Goal: Information Seeking & Learning: Learn about a topic

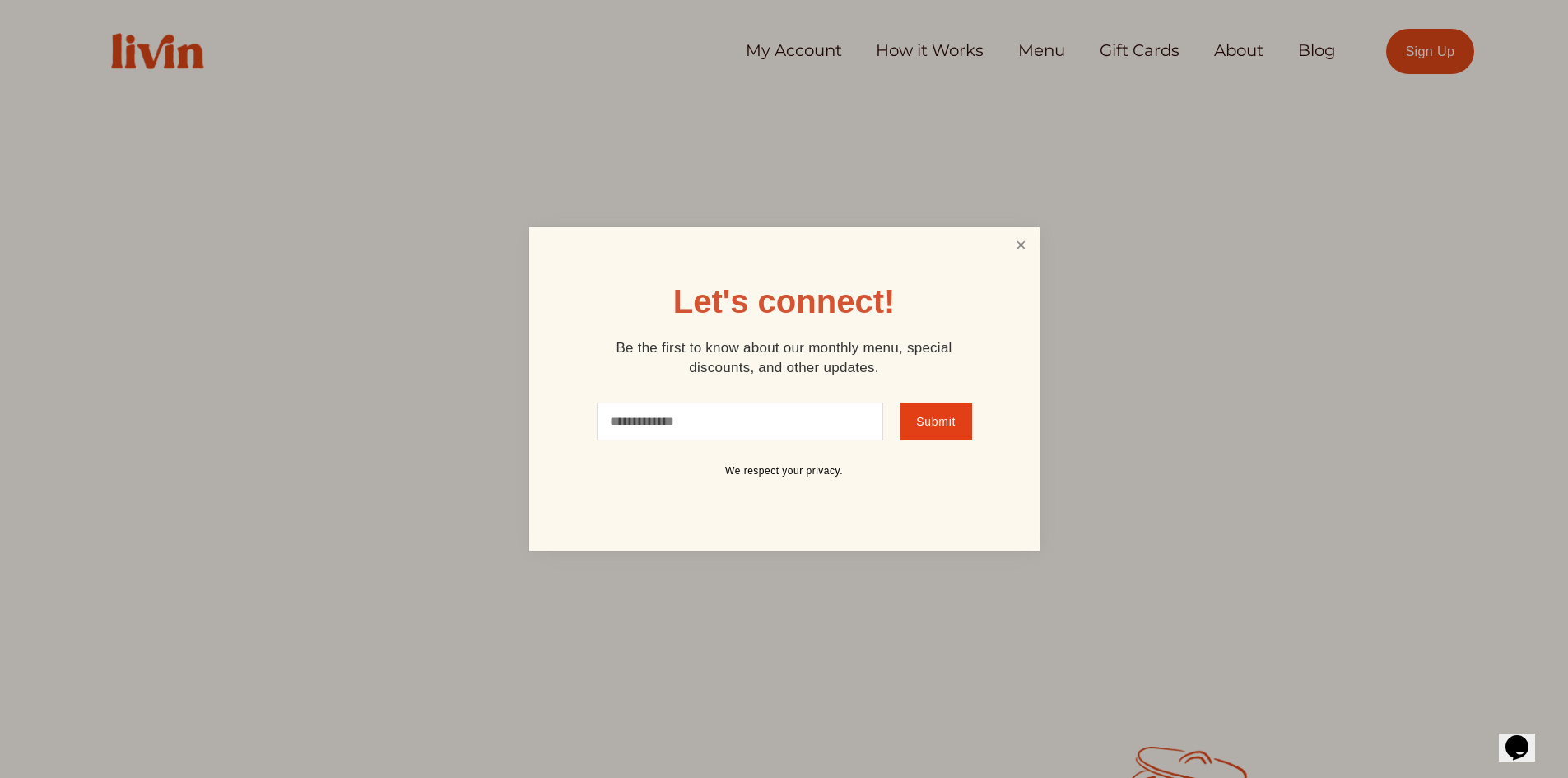
click at [1019, 247] on link "Close" at bounding box center [1021, 244] width 32 height 31
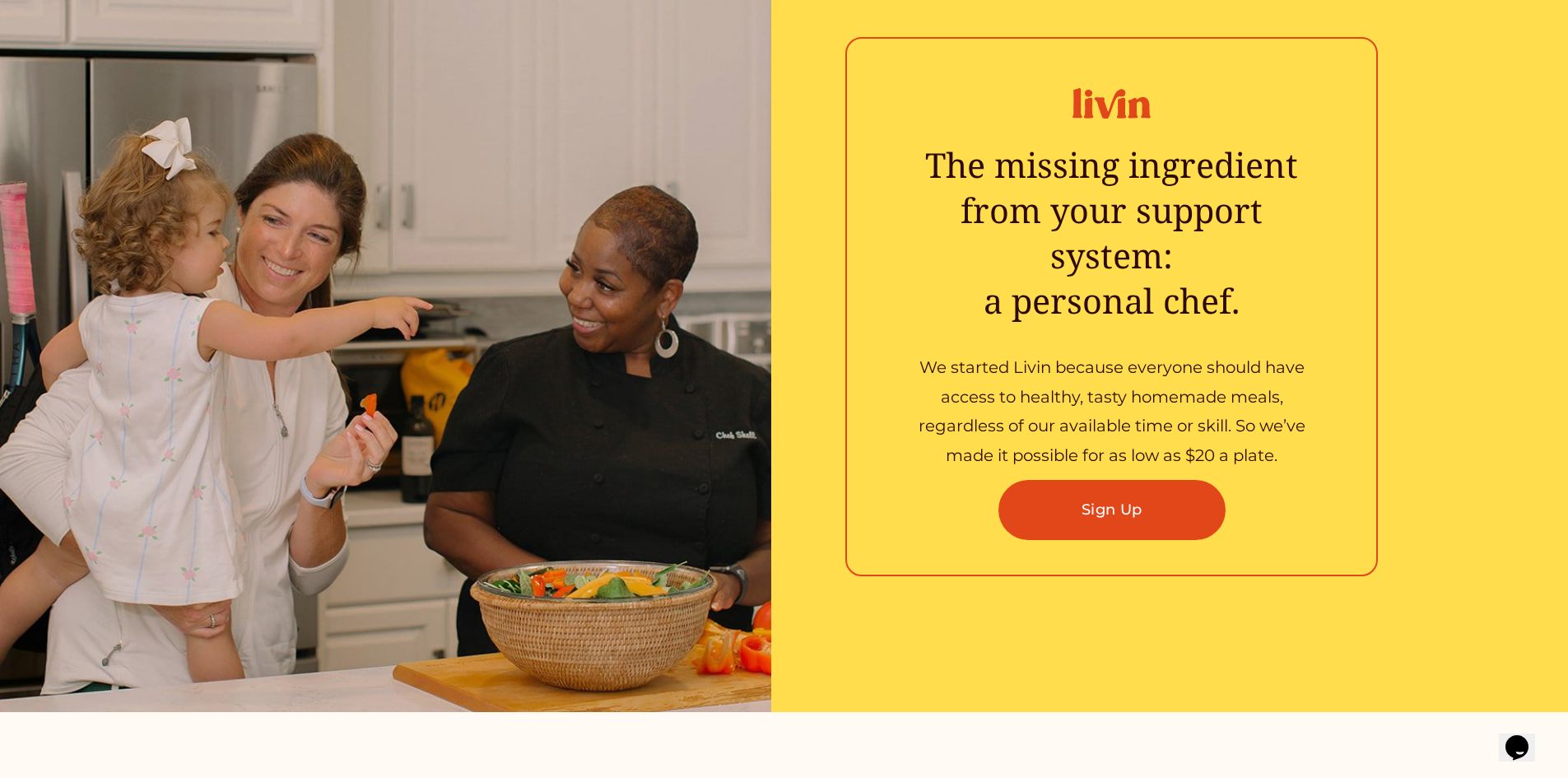
scroll to position [2881, 0]
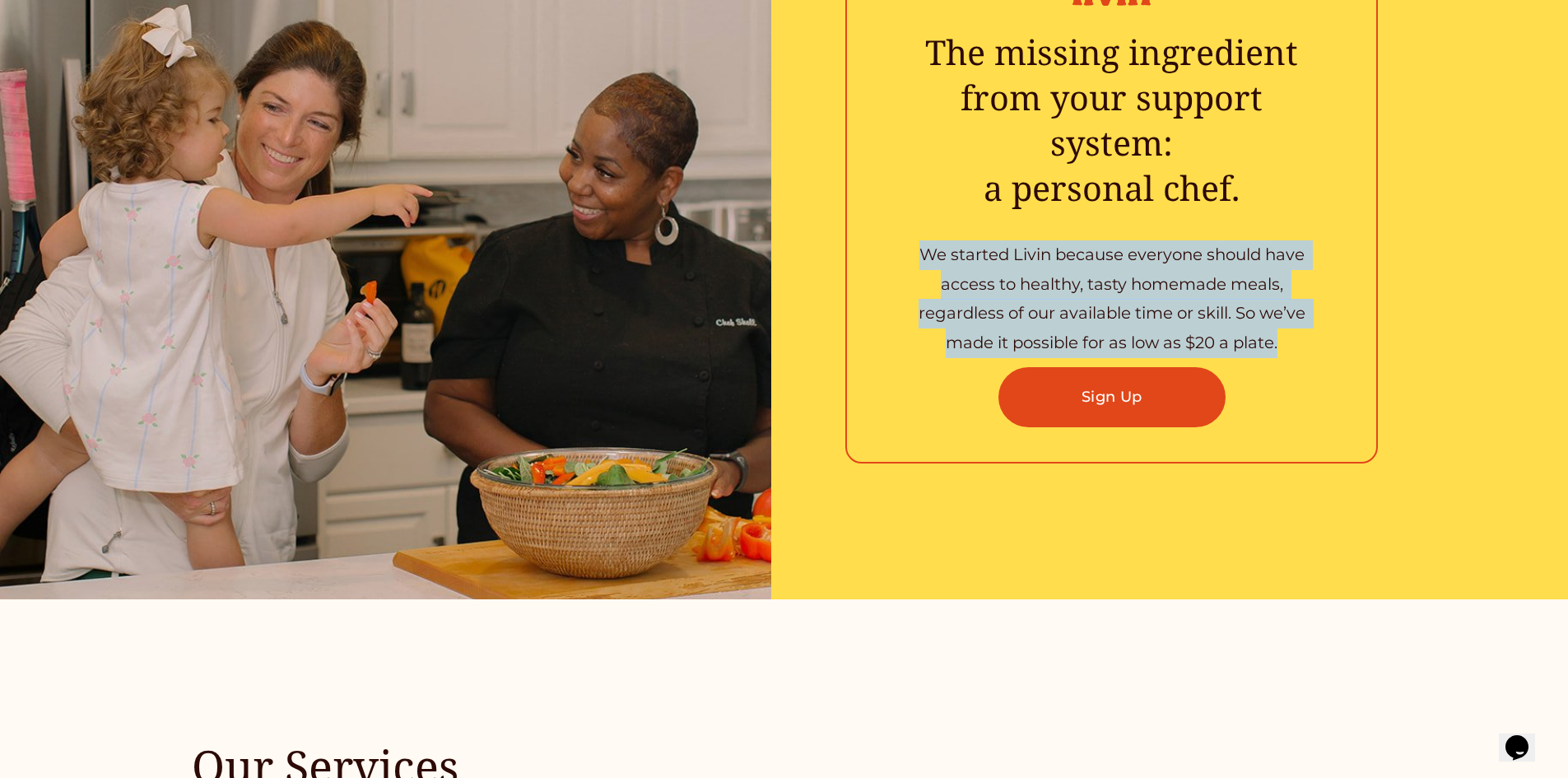
drag, startPoint x: 925, startPoint y: 257, endPoint x: 1296, endPoint y: 343, distance: 380.8
click at [1296, 343] on p "We started Livin because everyone should have access to healthy, tasty homemade…" at bounding box center [1112, 299] width 428 height 118
click at [940, 253] on p "We started Livin because everyone should have access to healthy, tasty homemade…" at bounding box center [1112, 299] width 428 height 118
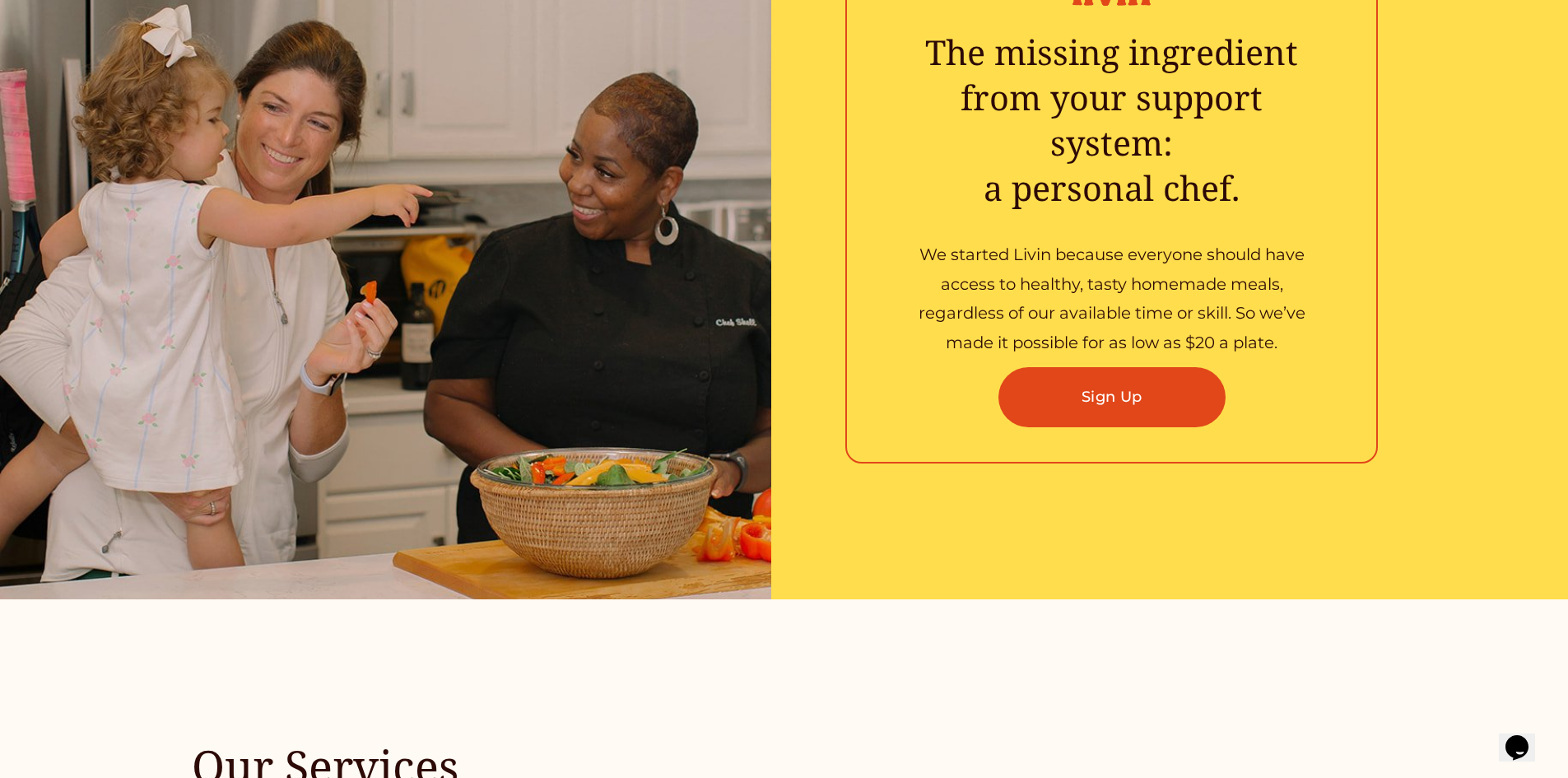
scroll to position [2717, 0]
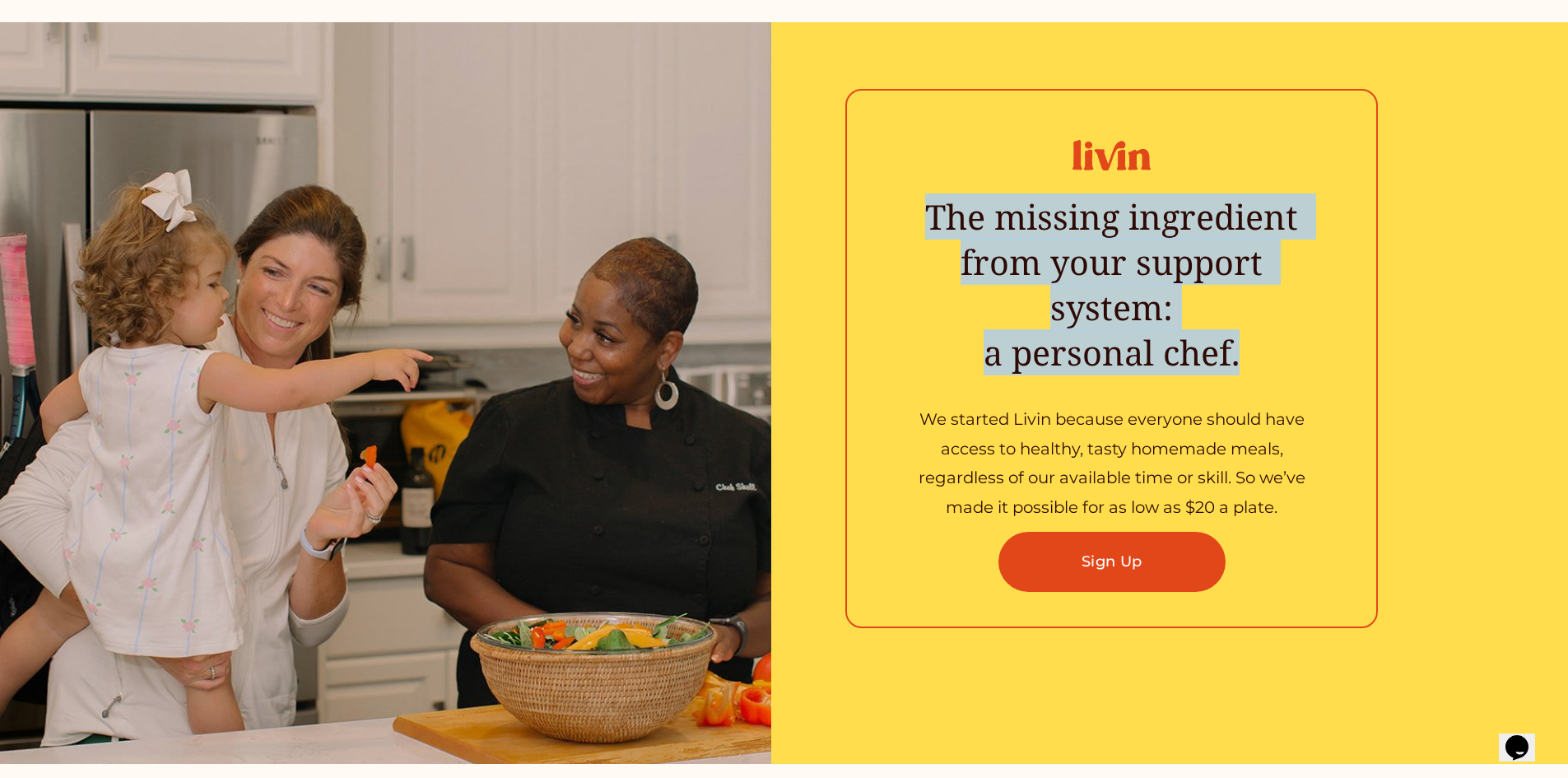
drag, startPoint x: 927, startPoint y: 223, endPoint x: 1261, endPoint y: 360, distance: 361.0
click at [1261, 360] on h3 "The missing ingredient from your support system:  a personal chef." at bounding box center [1112, 284] width 428 height 181
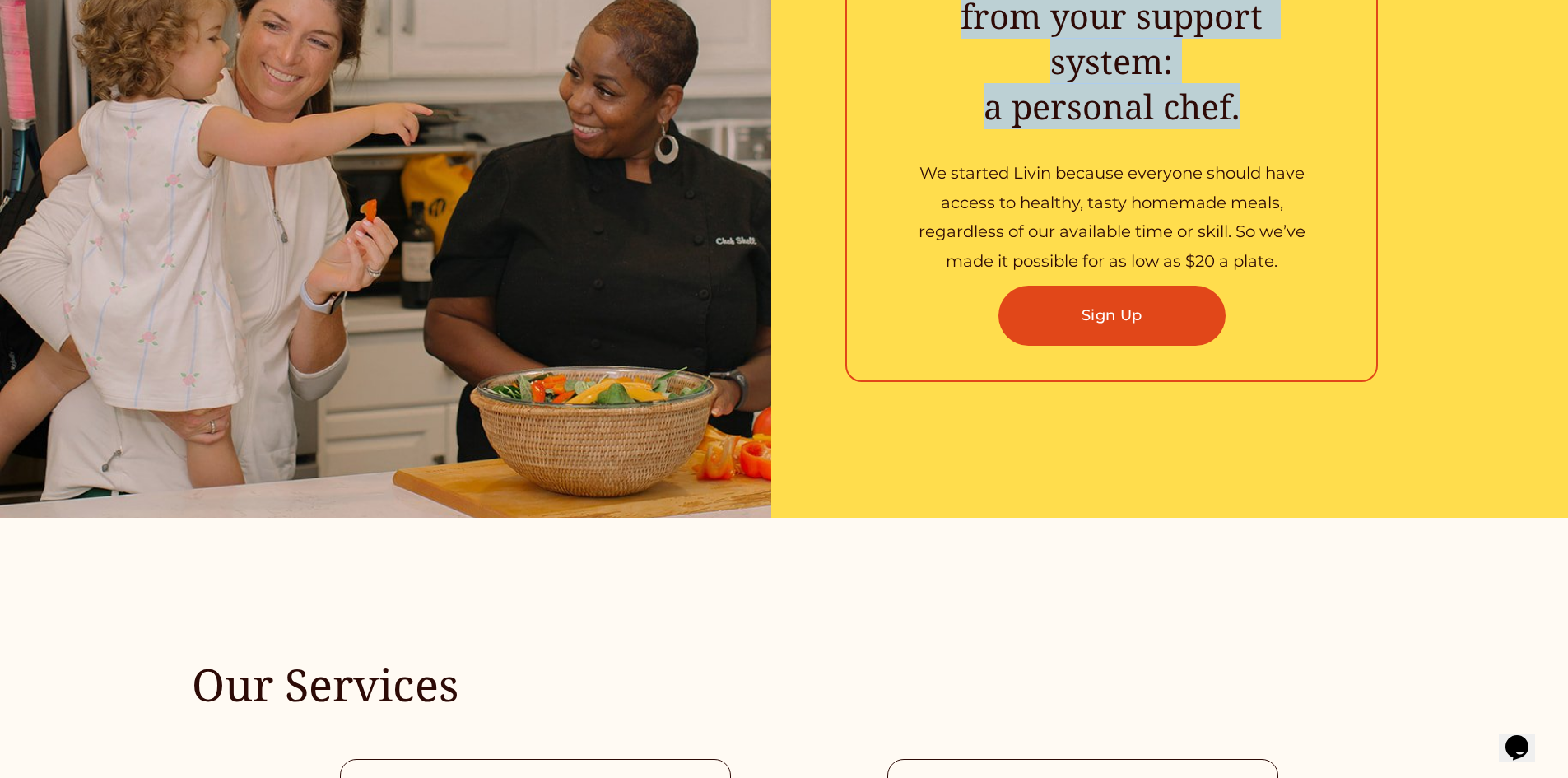
scroll to position [2965, 0]
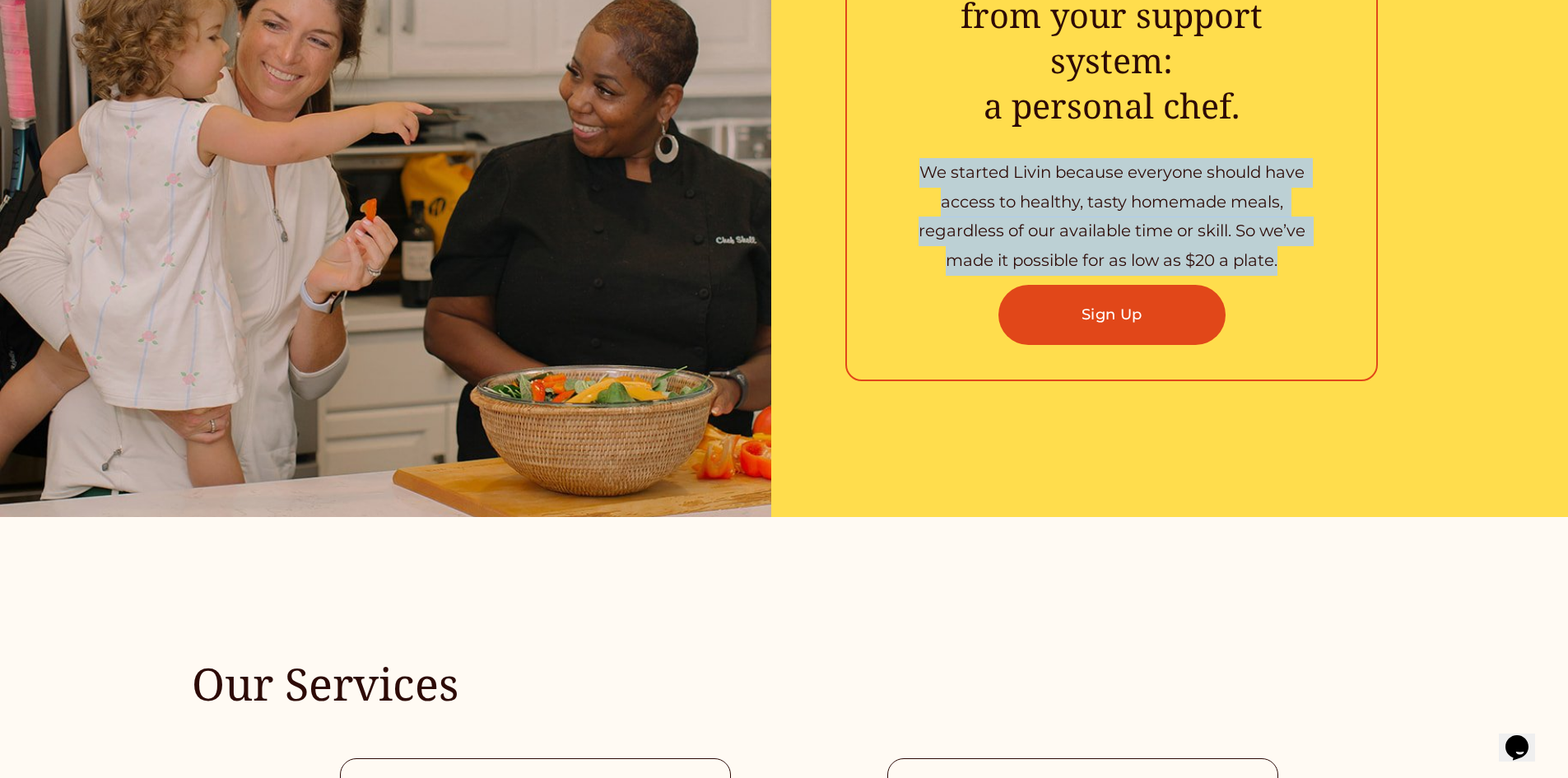
drag, startPoint x: 919, startPoint y: 174, endPoint x: 1305, endPoint y: 267, distance: 397.0
click at [1305, 267] on p "We started Livin because everyone should have access to healthy, tasty homemade…" at bounding box center [1112, 217] width 428 height 118
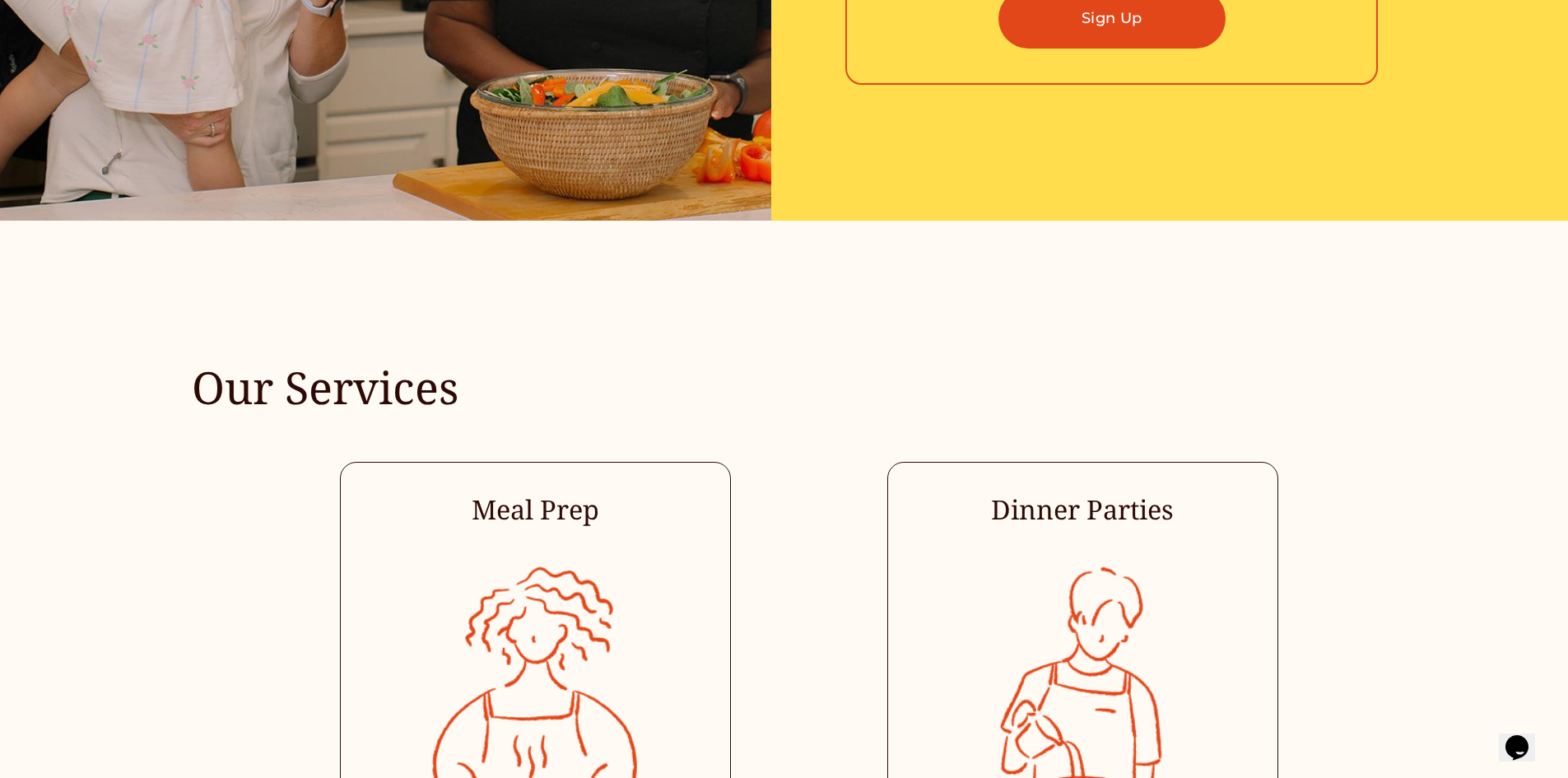
scroll to position [3458, 0]
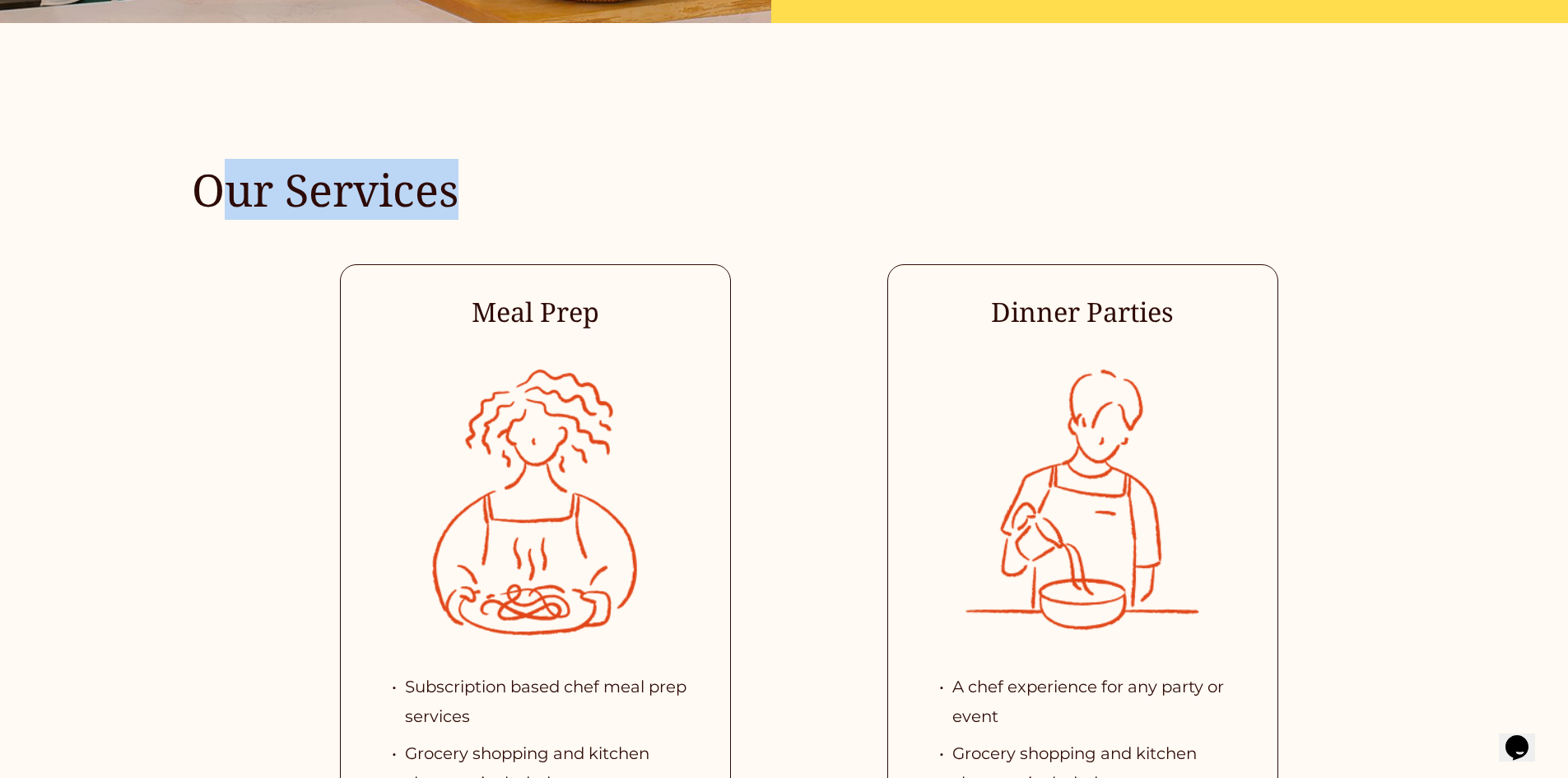
drag, startPoint x: 215, startPoint y: 203, endPoint x: 536, endPoint y: 208, distance: 321.0
click at [536, 208] on h2 "Our Services" at bounding box center [461, 190] width 538 height 57
click at [536, 204] on h2 "Our Services" at bounding box center [461, 190] width 538 height 57
drag, startPoint x: 198, startPoint y: 203, endPoint x: 521, endPoint y: 201, distance: 323.0
click at [521, 201] on h2 "Our Services" at bounding box center [461, 190] width 538 height 57
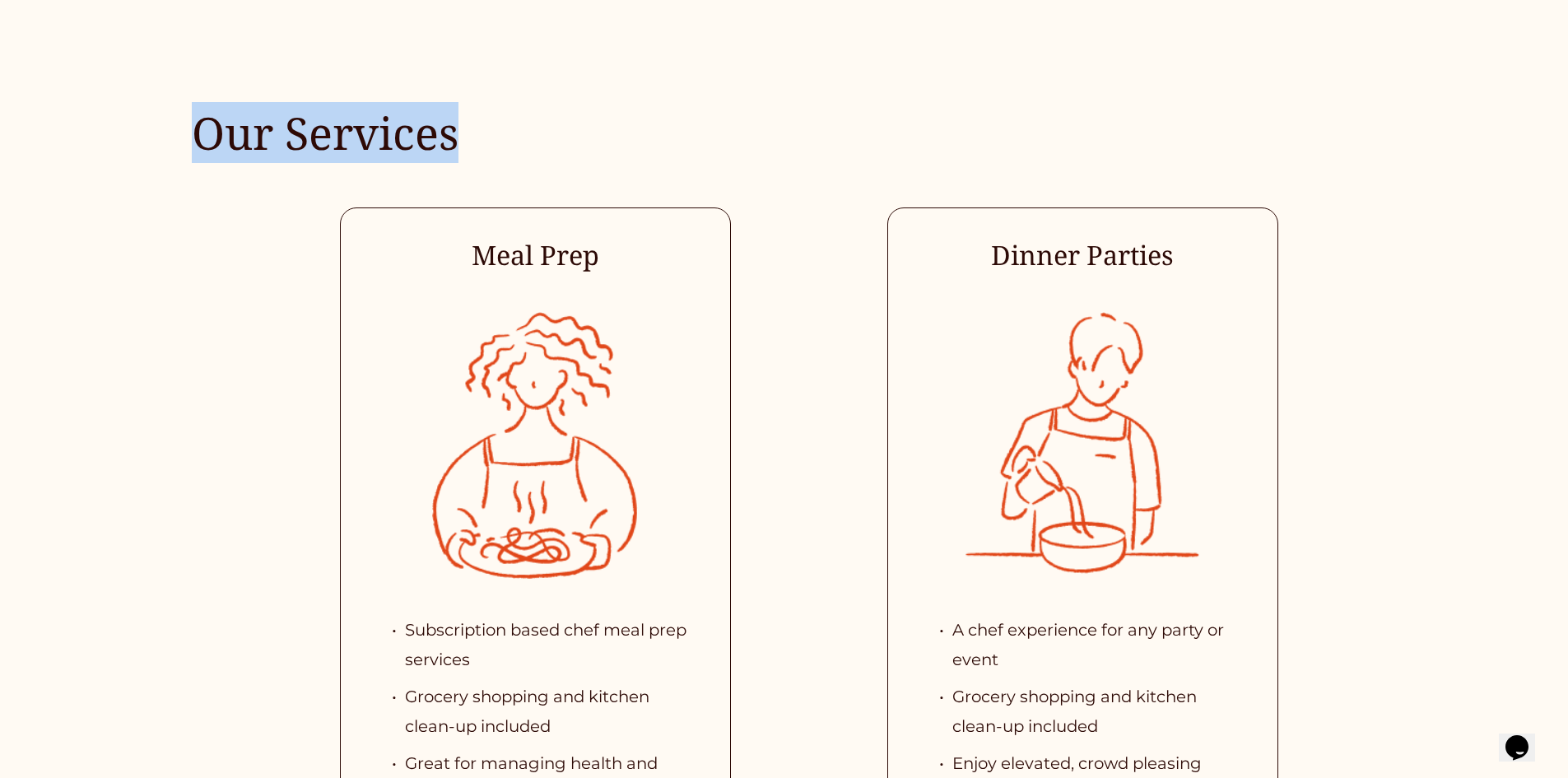
scroll to position [3705, 0]
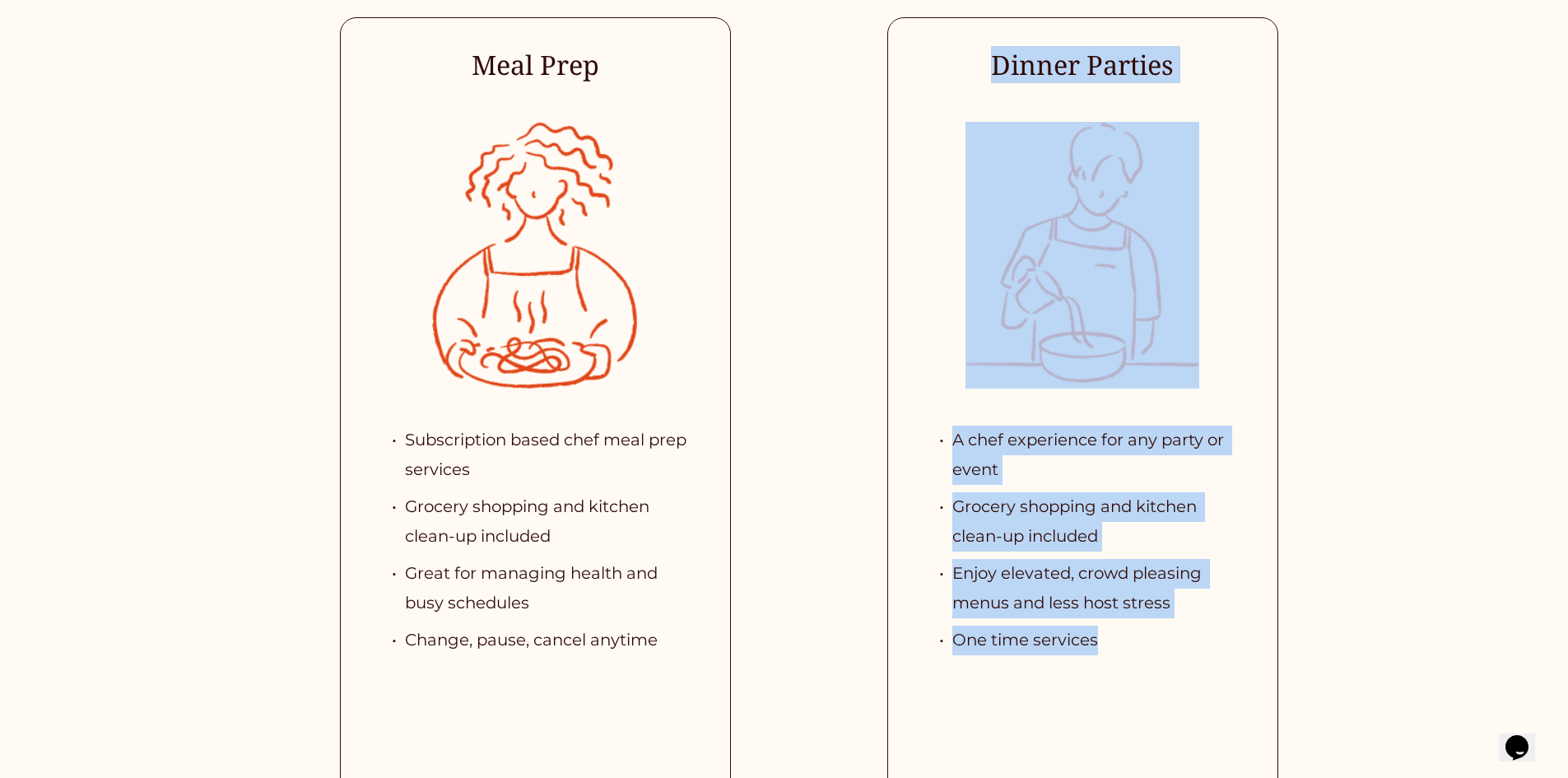
drag, startPoint x: 997, startPoint y: 60, endPoint x: 1141, endPoint y: 665, distance: 621.9
click at [1141, 665] on div "Our Services Meal Prep Subscription based chef meal prep services Grocery shopp…" at bounding box center [784, 532] width 1568 height 1304
click at [1006, 504] on p "Grocery shopping and kitchen clean-up included" at bounding box center [1098, 521] width 294 height 58
click at [964, 450] on p "A chef experience for any party or event" at bounding box center [1098, 454] width 294 height 58
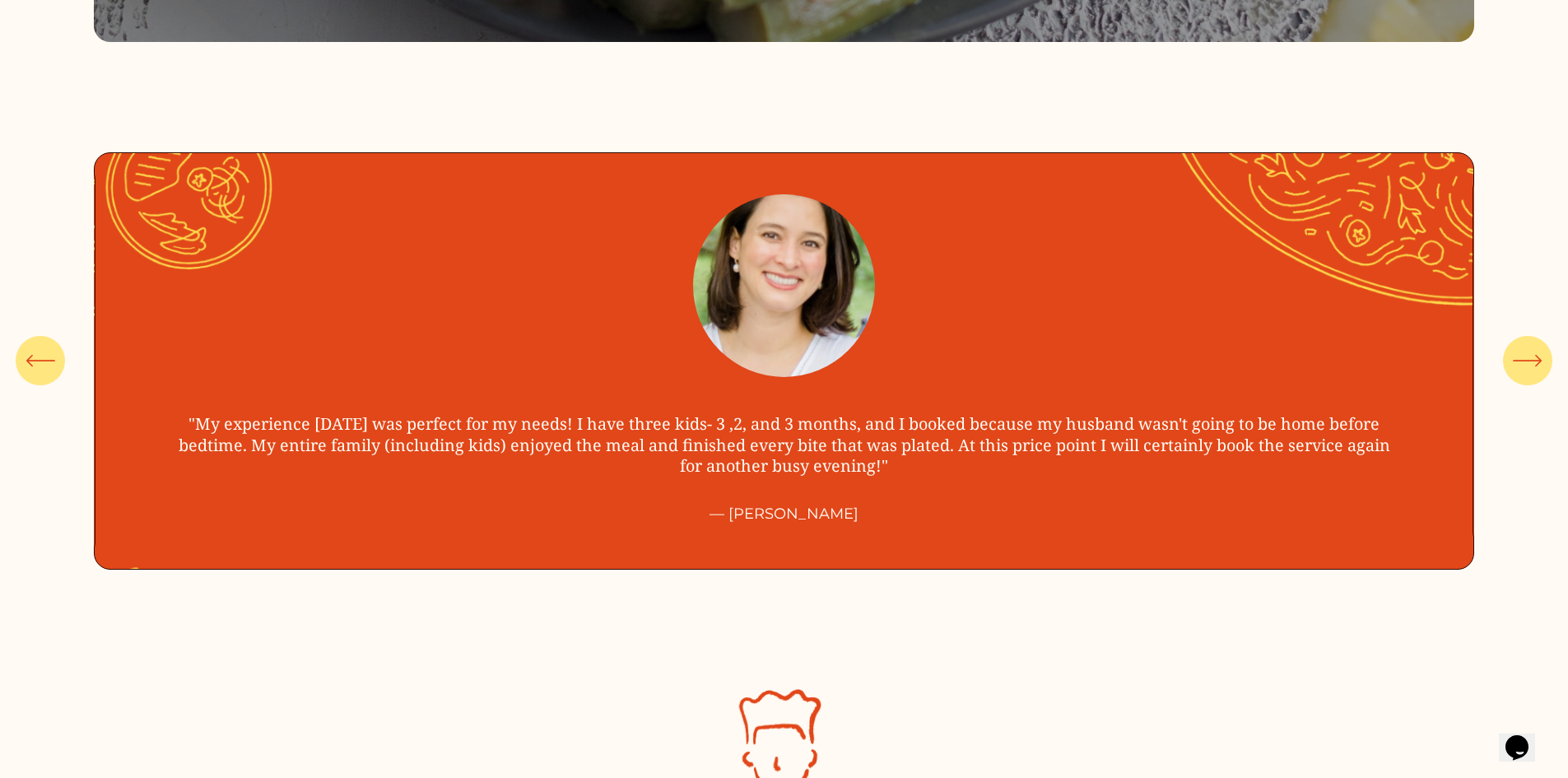
scroll to position [6669, 0]
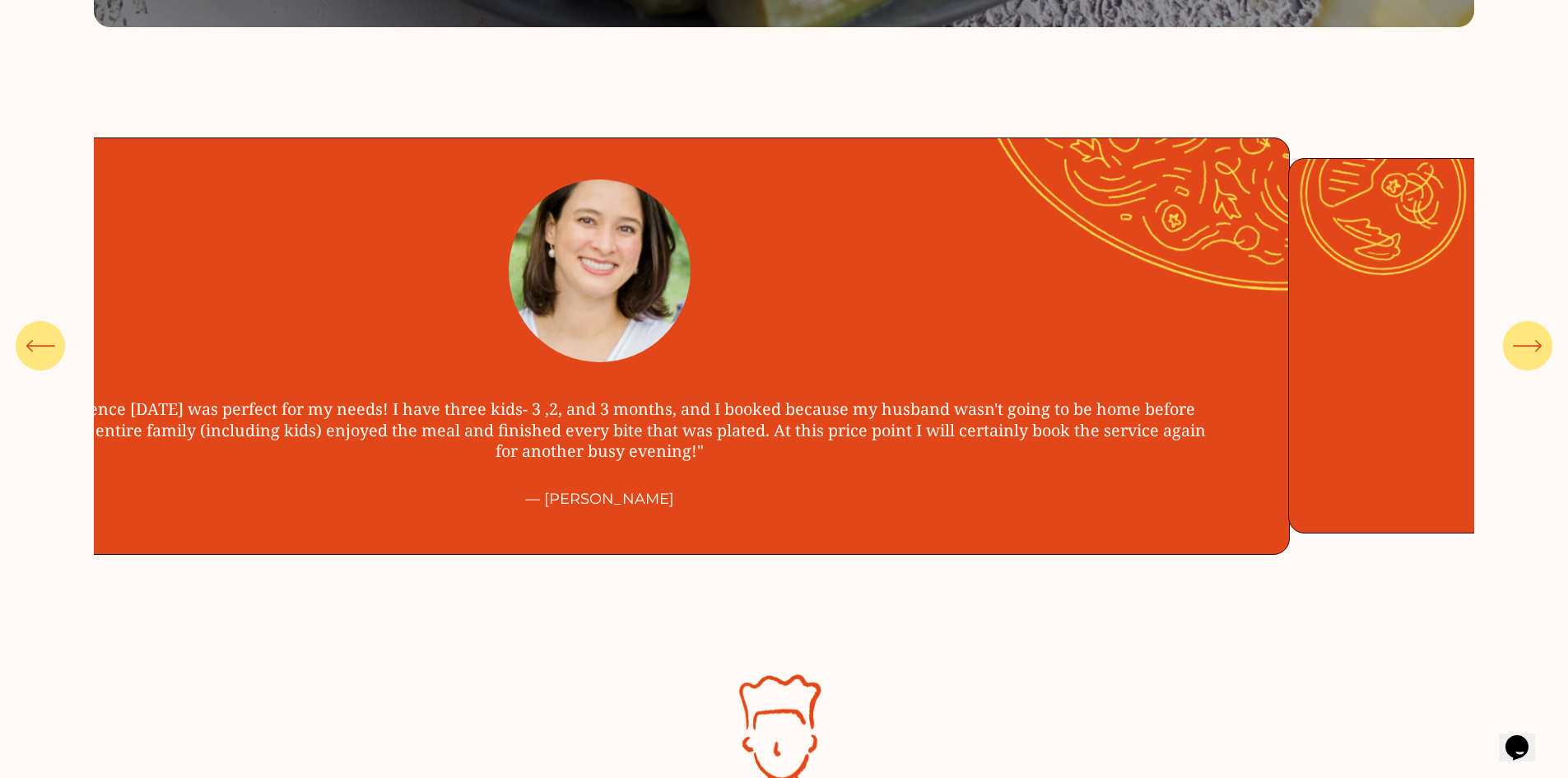
drag, startPoint x: 841, startPoint y: 425, endPoint x: 617, endPoint y: 416, distance: 224.2
click at [624, 417] on ul ""My experience [DATE] was perfect for my needs! I have three kids- 3 ,2, and 3 …" at bounding box center [784, 346] width 1379 height 418
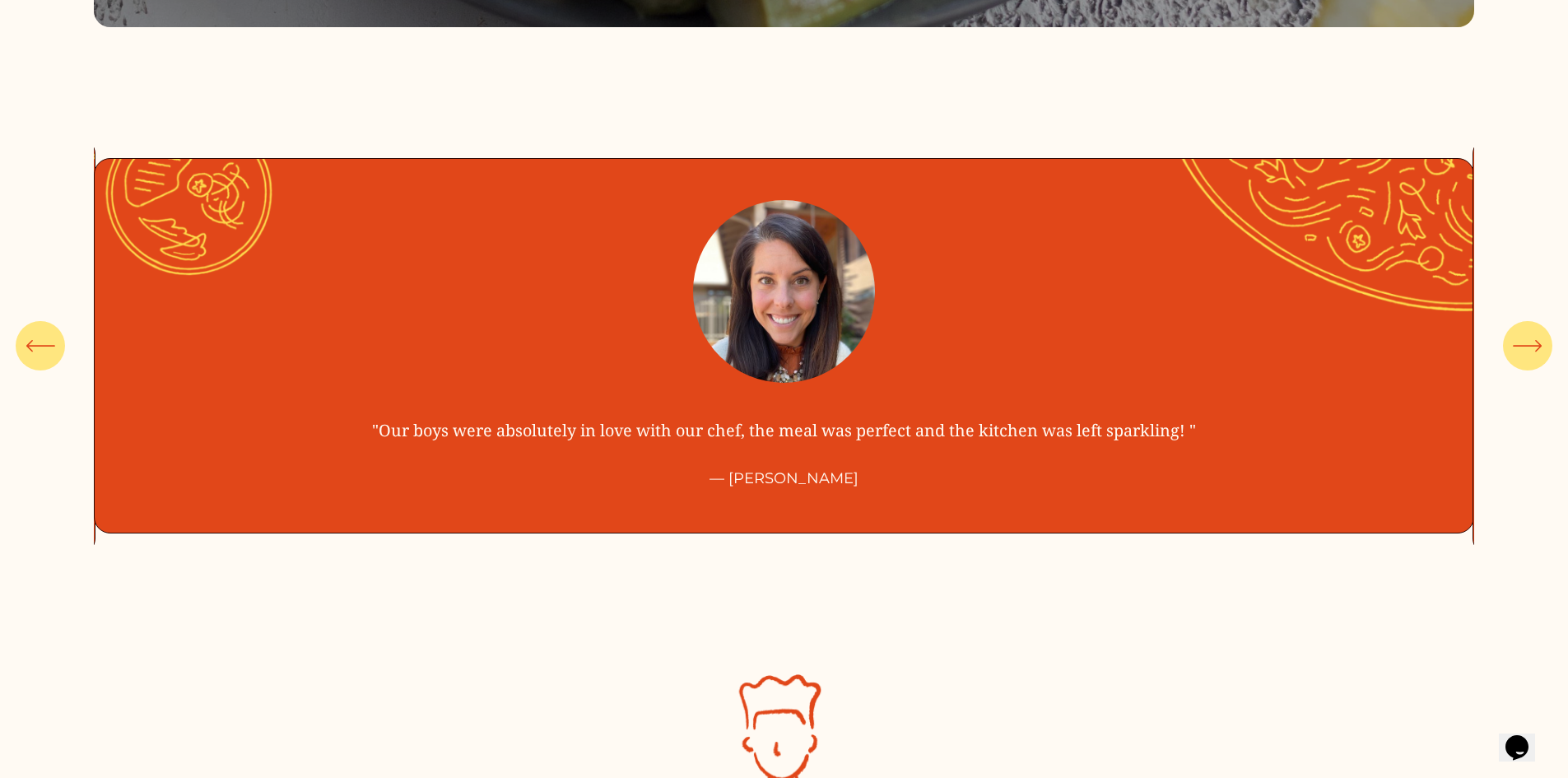
drag, startPoint x: 1025, startPoint y: 418, endPoint x: 758, endPoint y: 433, distance: 267.4
click at [782, 433] on ul ""My experience [DATE] was perfect for my needs! I have three kids- 3 ,2, and 3 …" at bounding box center [784, 346] width 1379 height 418
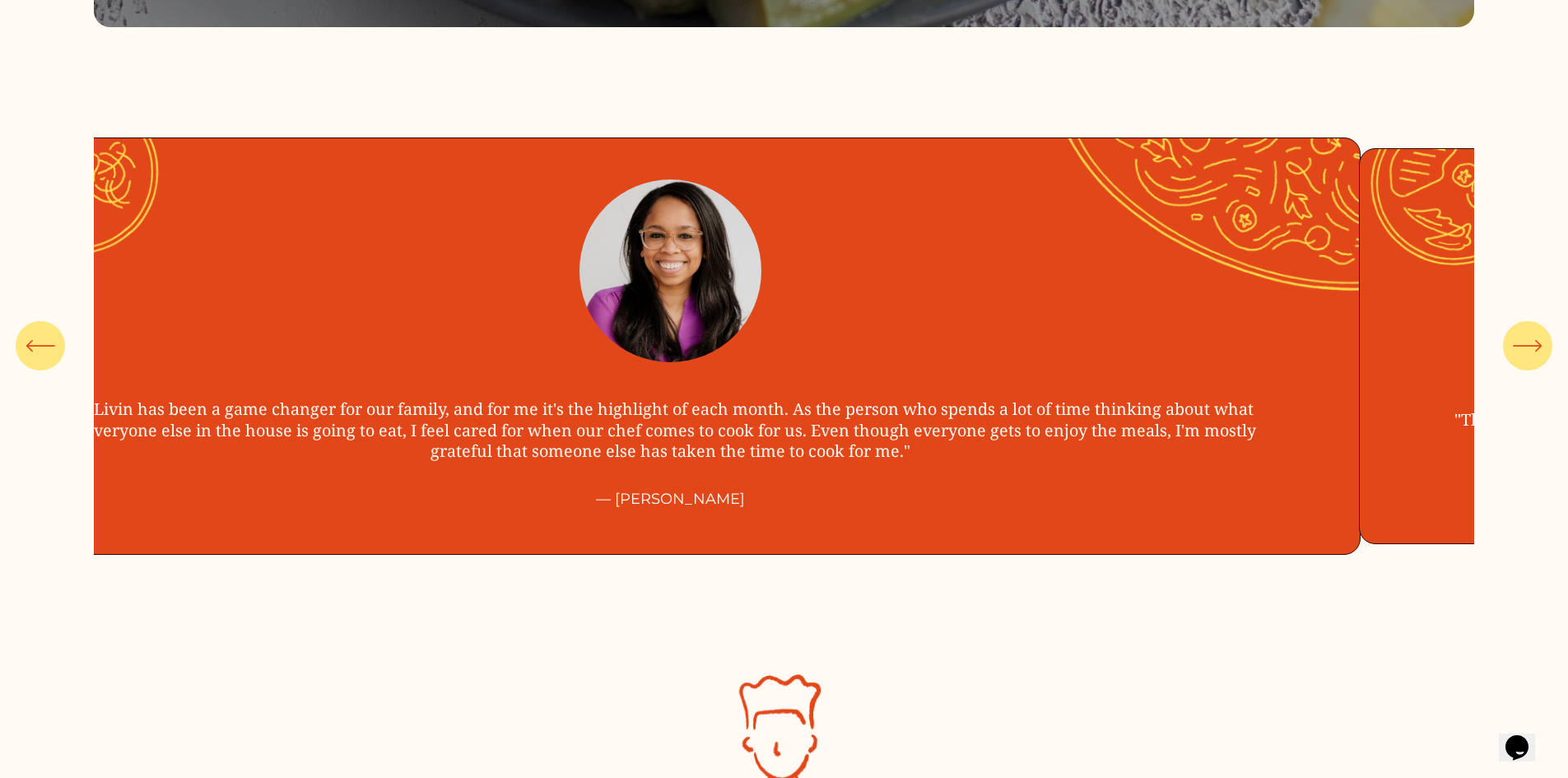
drag, startPoint x: 861, startPoint y: 424, endPoint x: 668, endPoint y: 437, distance: 193.4
click at [707, 420] on ul ""My experience [DATE] was perfect for my needs! I have three kids- 3 ,2, and 3 …" at bounding box center [784, 346] width 1379 height 418
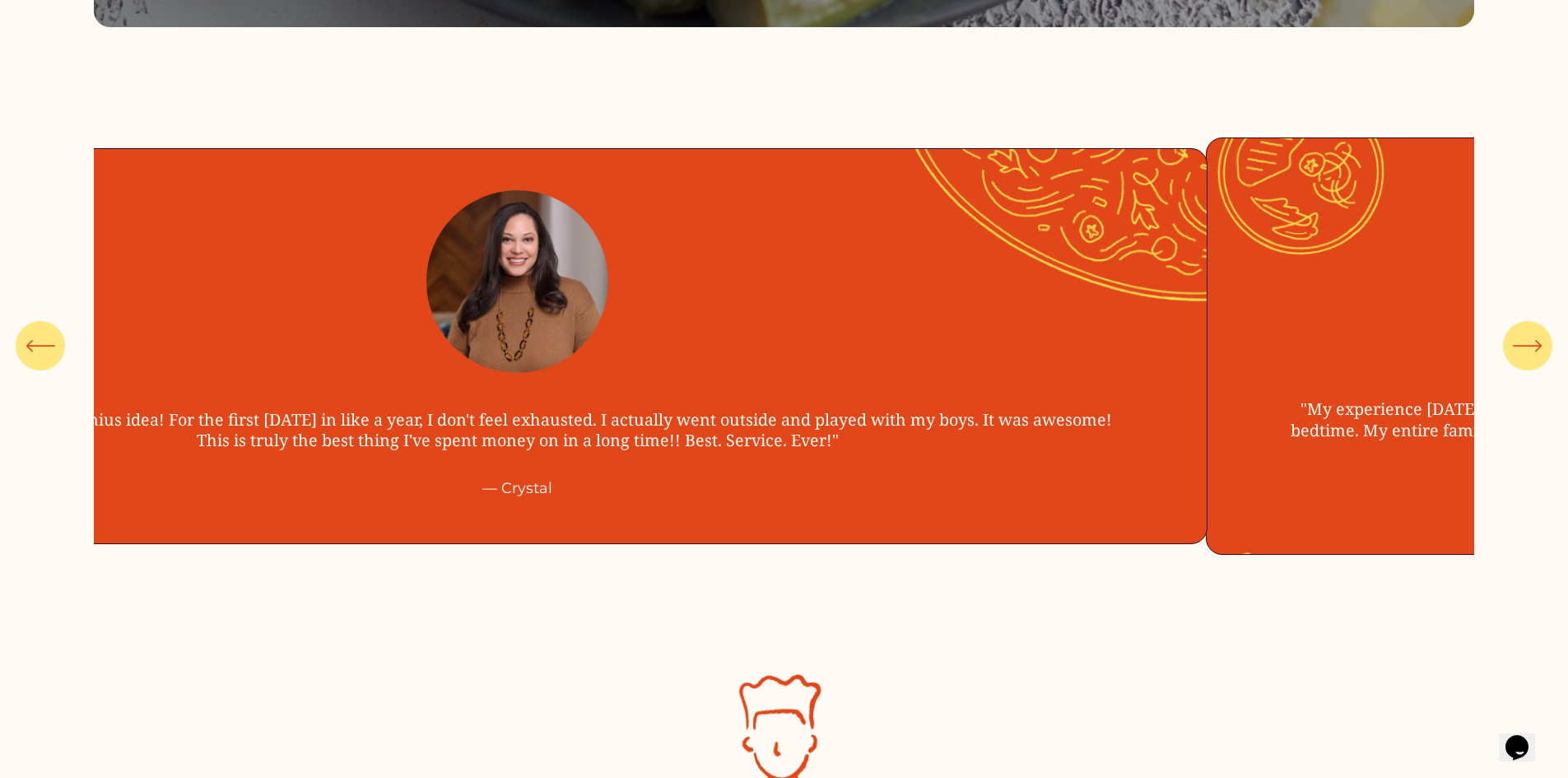
drag, startPoint x: 1053, startPoint y: 399, endPoint x: 702, endPoint y: 420, distance: 351.6
click at [764, 417] on ul ""My experience [DATE] was perfect for my needs! I have three kids- 3 ,2, and 3 …" at bounding box center [784, 346] width 1379 height 418
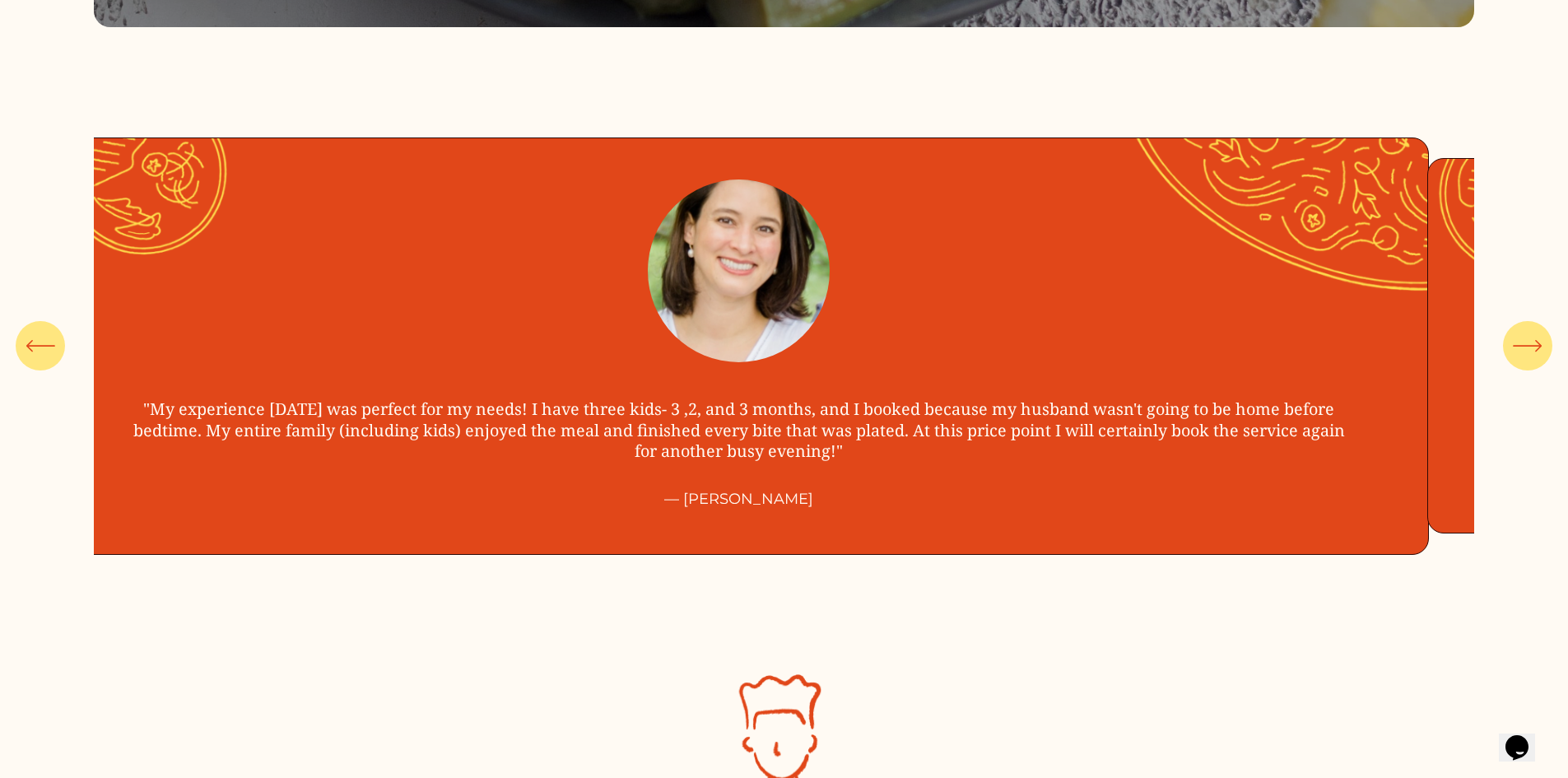
drag, startPoint x: 1027, startPoint y: 400, endPoint x: 660, endPoint y: 423, distance: 367.7
click at [692, 423] on ul ""My experience [DATE] was perfect for my needs! I have three kids- 3 ,2, and 3 …" at bounding box center [784, 346] width 1379 height 418
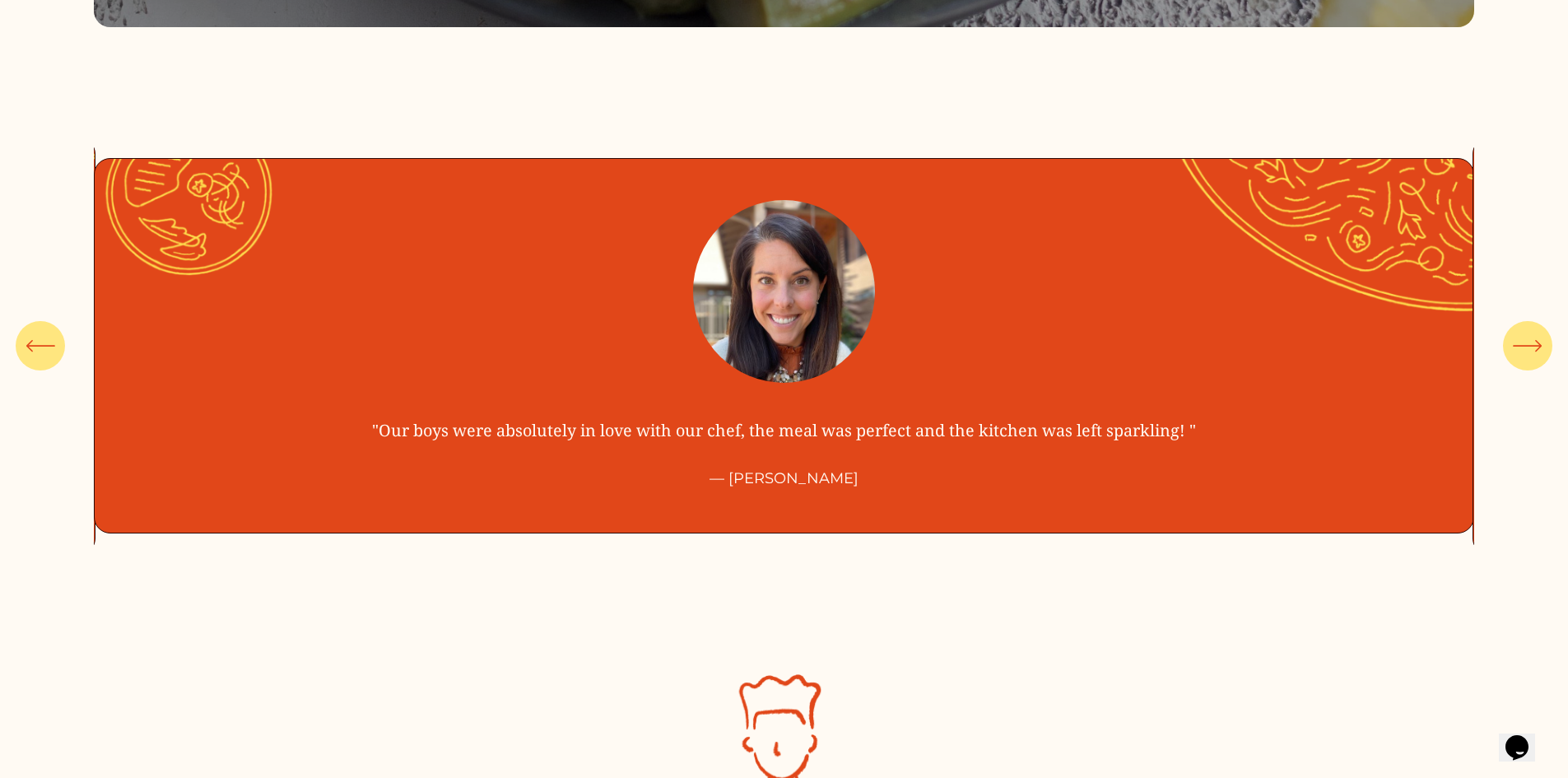
click at [644, 434] on ul ""My experience [DATE] was perfect for my needs! I have three kids- 3 ,2, and 3 …" at bounding box center [784, 346] width 1379 height 418
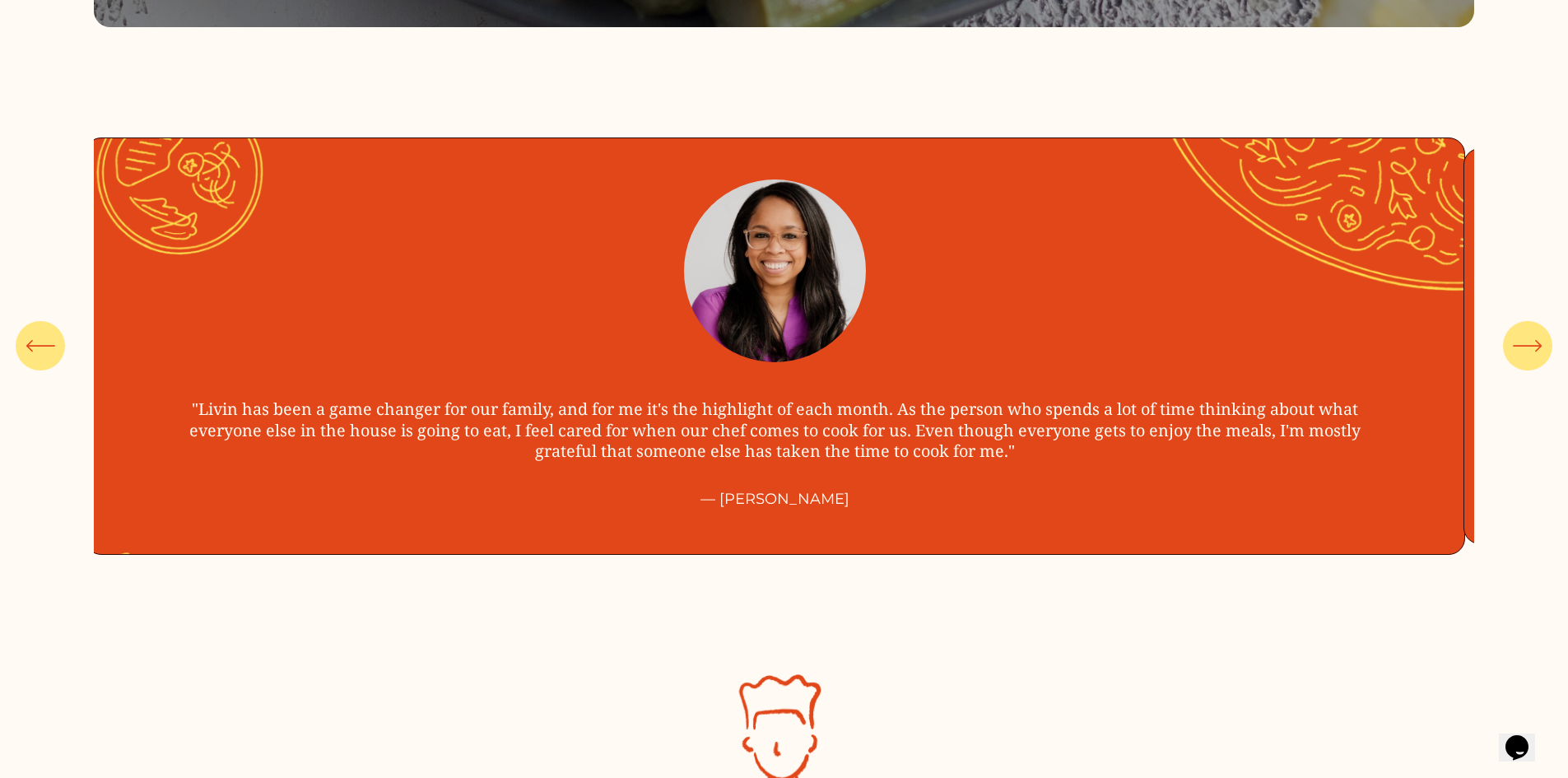
drag, startPoint x: 957, startPoint y: 416, endPoint x: 648, endPoint y: 429, distance: 309.3
click at [653, 429] on ul ""My experience [DATE] was perfect for my needs! I have three kids- 3 ,2, and 3 …" at bounding box center [784, 346] width 1379 height 418
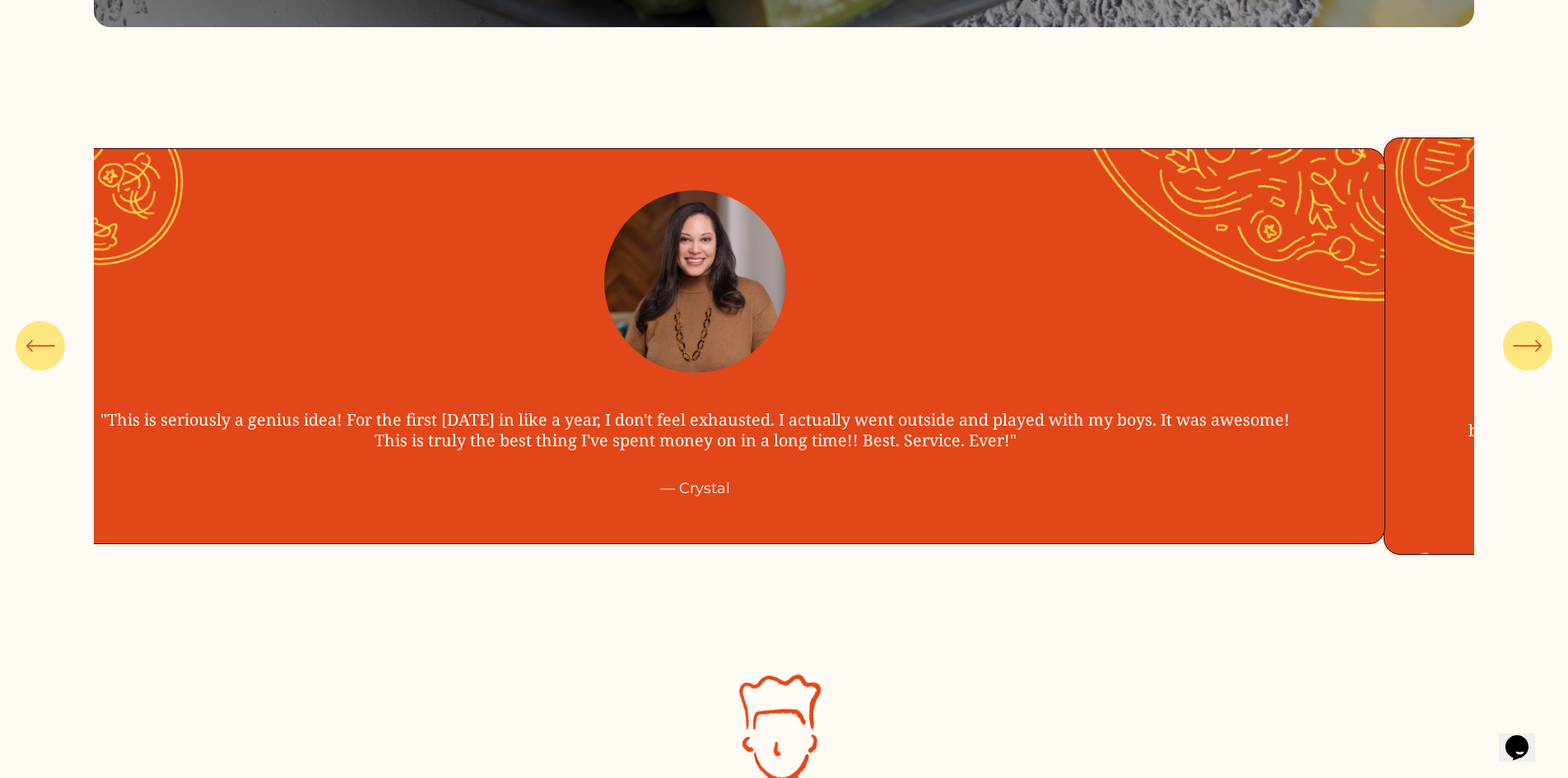
drag, startPoint x: 872, startPoint y: 410, endPoint x: 706, endPoint y: 422, distance: 166.4
click at [706, 422] on ul ""My experience [DATE] was perfect for my needs! I have three kids- 3 ,2, and 3 …" at bounding box center [784, 346] width 1379 height 418
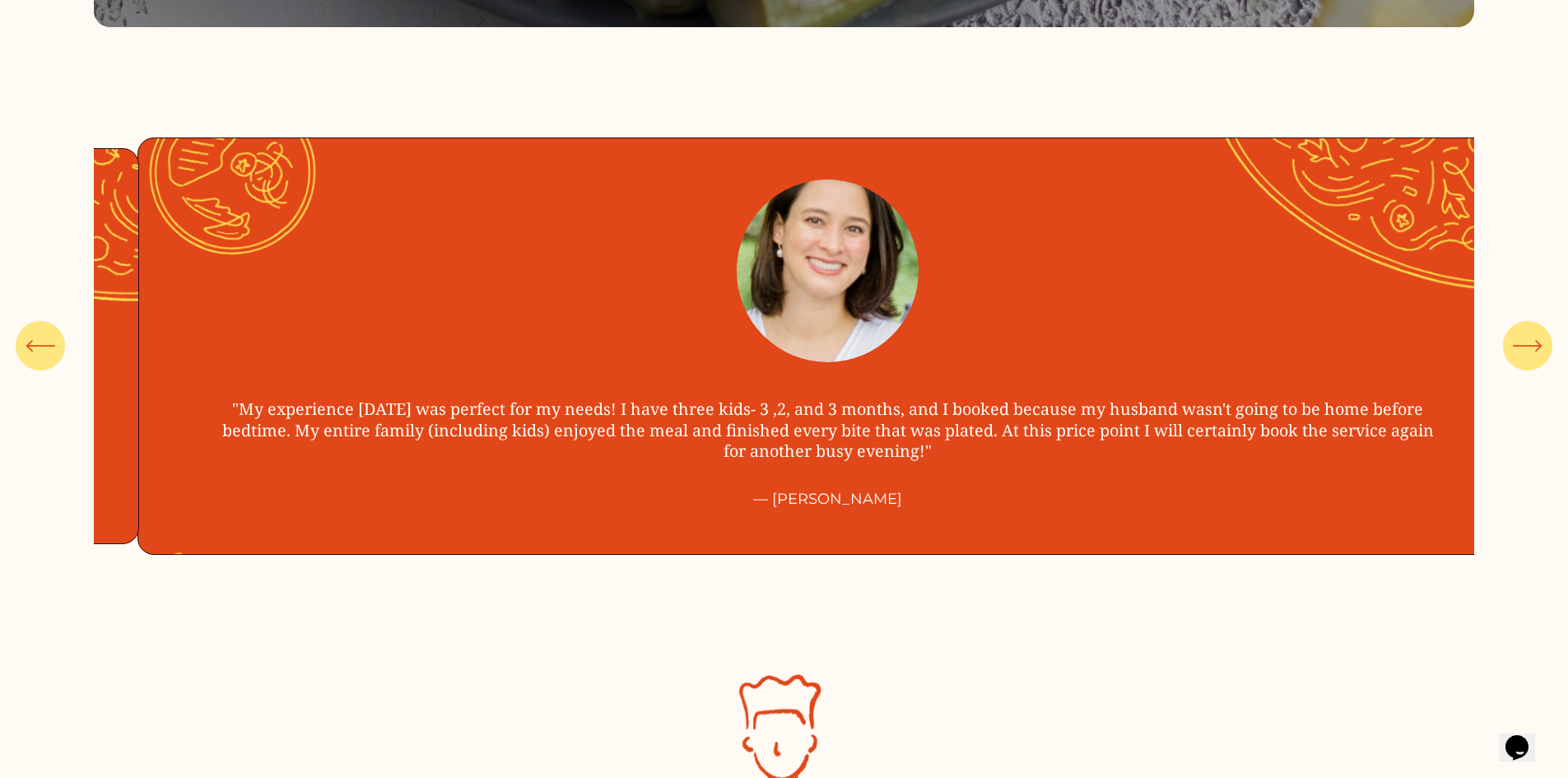
drag, startPoint x: 687, startPoint y: 453, endPoint x: 973, endPoint y: 437, distance: 286.4
click at [808, 446] on ul ""My experience [DATE] was perfect for my needs! I have three kids- 3 ,2, and 3 …" at bounding box center [784, 346] width 1379 height 418
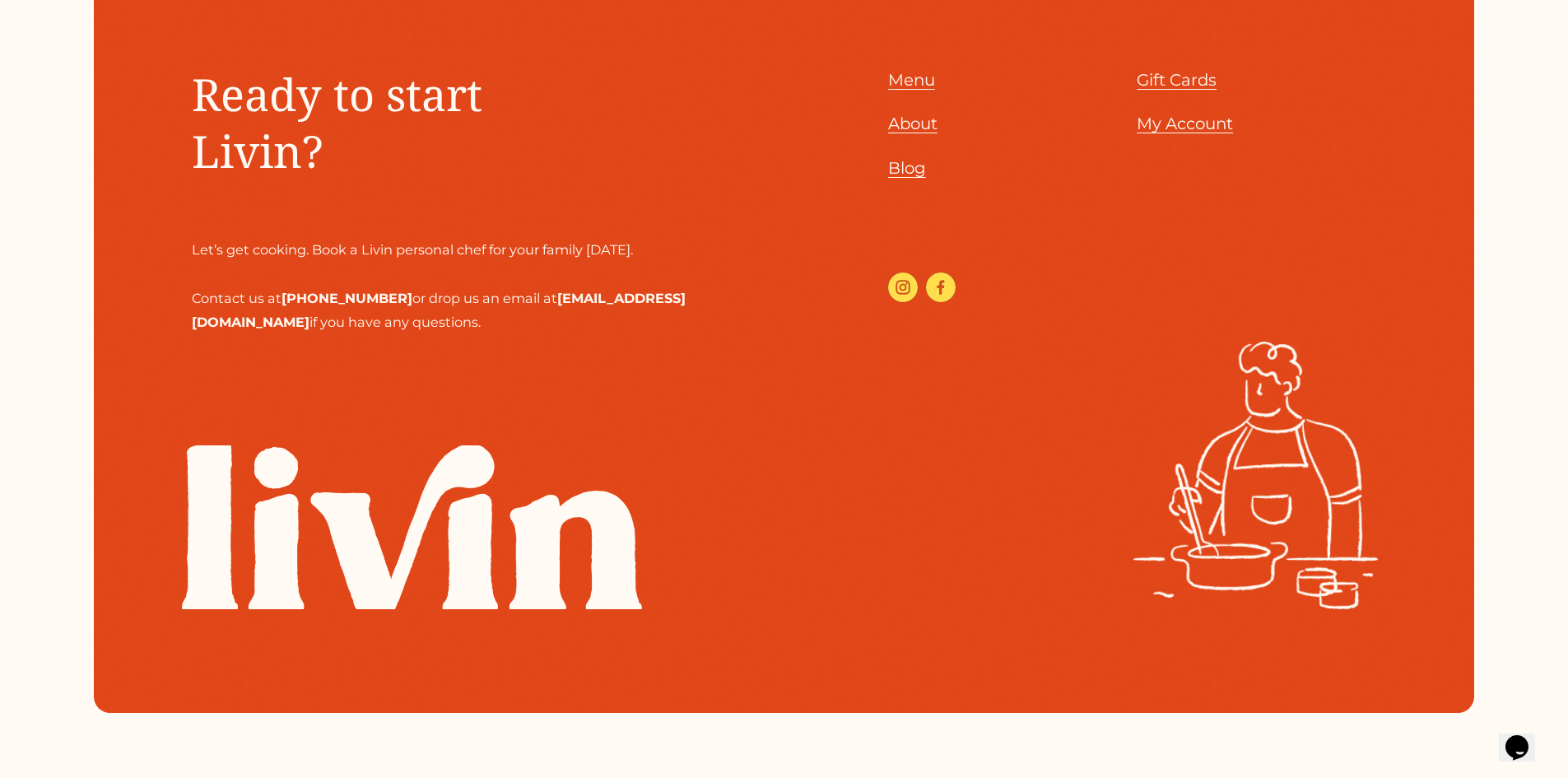
scroll to position [8693, 0]
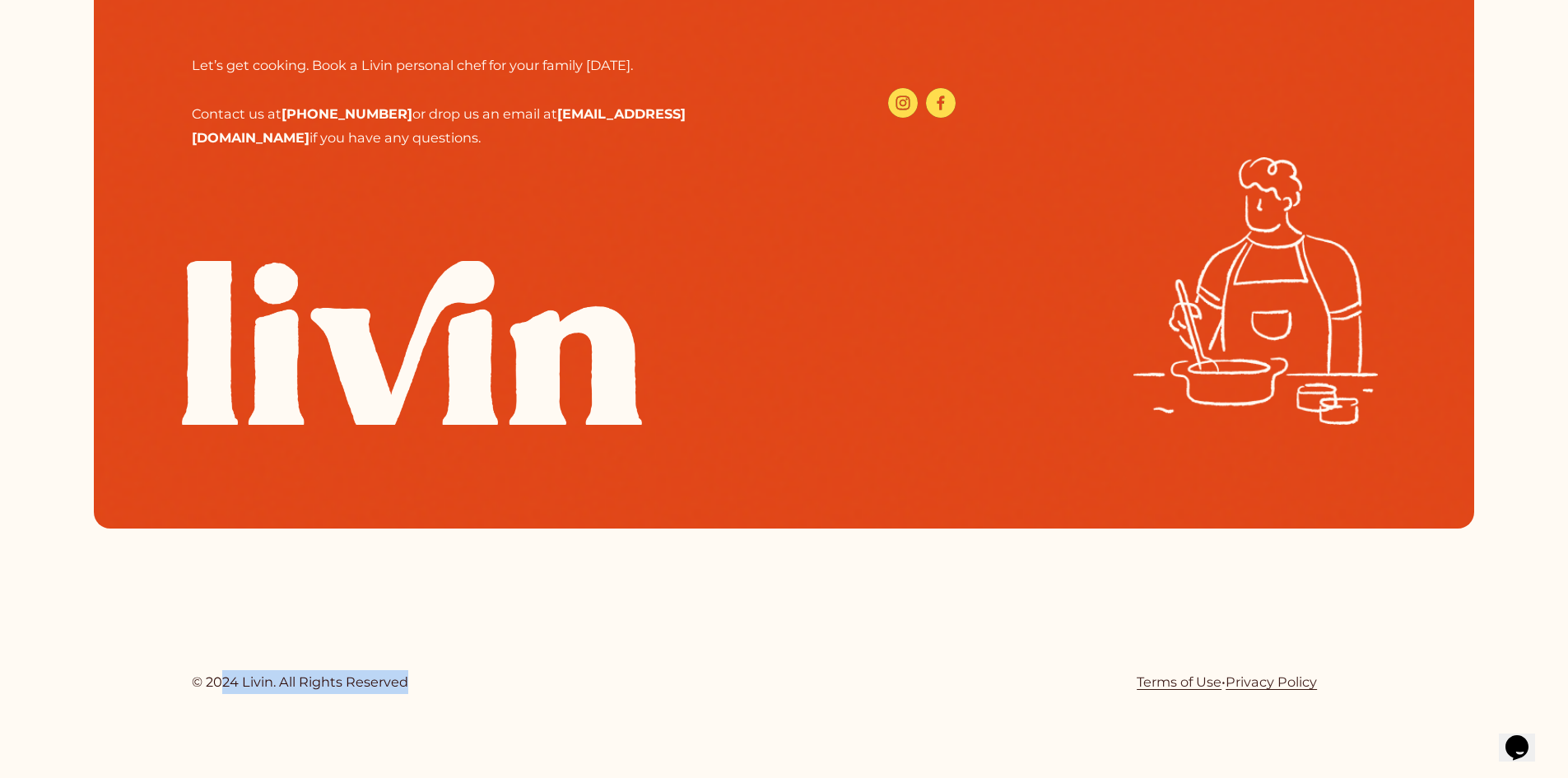
drag, startPoint x: 223, startPoint y: 683, endPoint x: 465, endPoint y: 678, distance: 242.1
click at [465, 678] on div "© 2024 Livin. All Rights Reserved Terms of Use • Privacy Policy" at bounding box center [784, 700] width 1568 height 60
drag, startPoint x: 418, startPoint y: 685, endPoint x: 188, endPoint y: 682, distance: 230.0
click at [188, 682] on div "© 2024 Livin. All Rights Reserved Terms of Use • Privacy Policy" at bounding box center [784, 700] width 1568 height 60
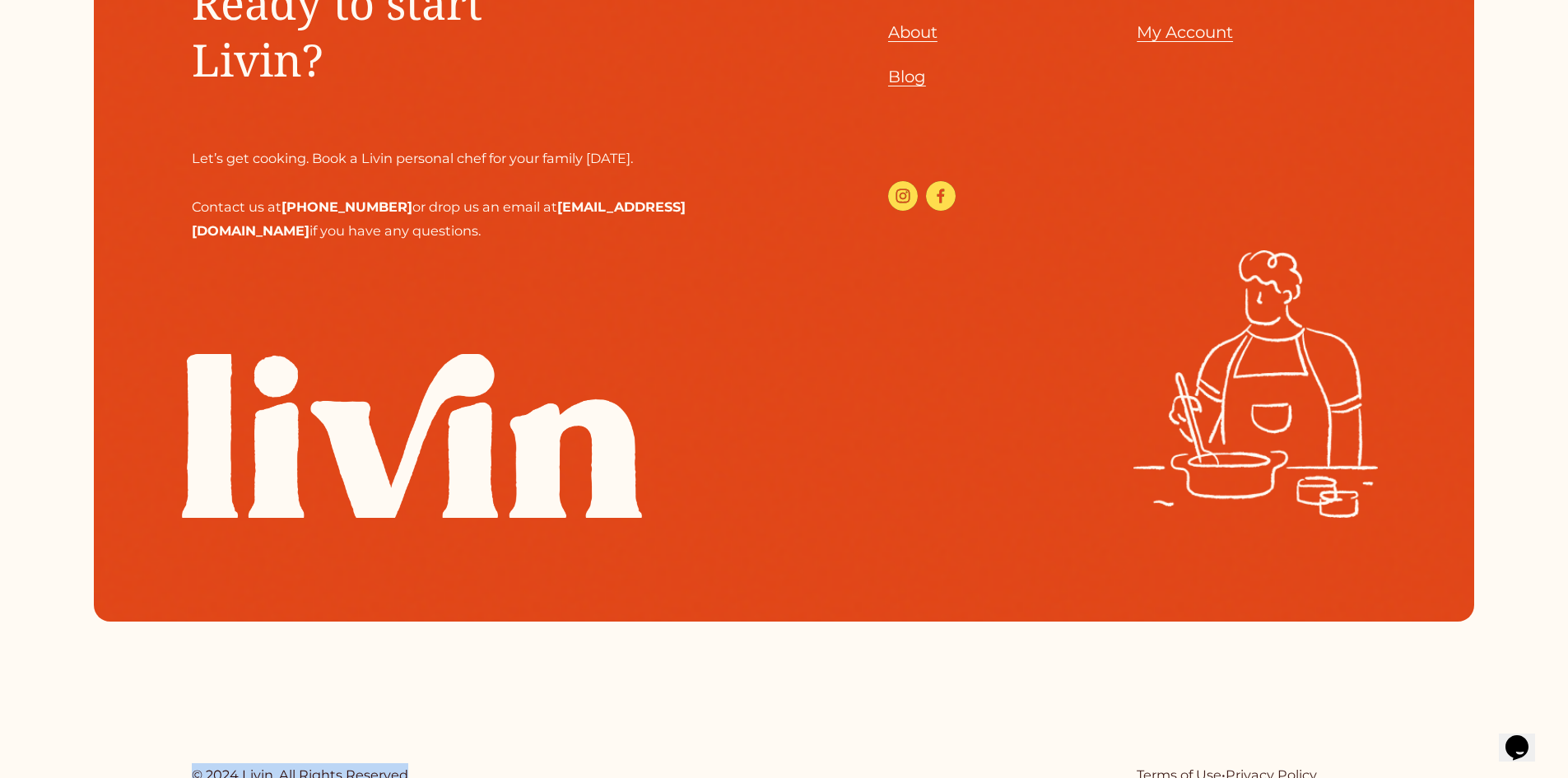
scroll to position [8281, 0]
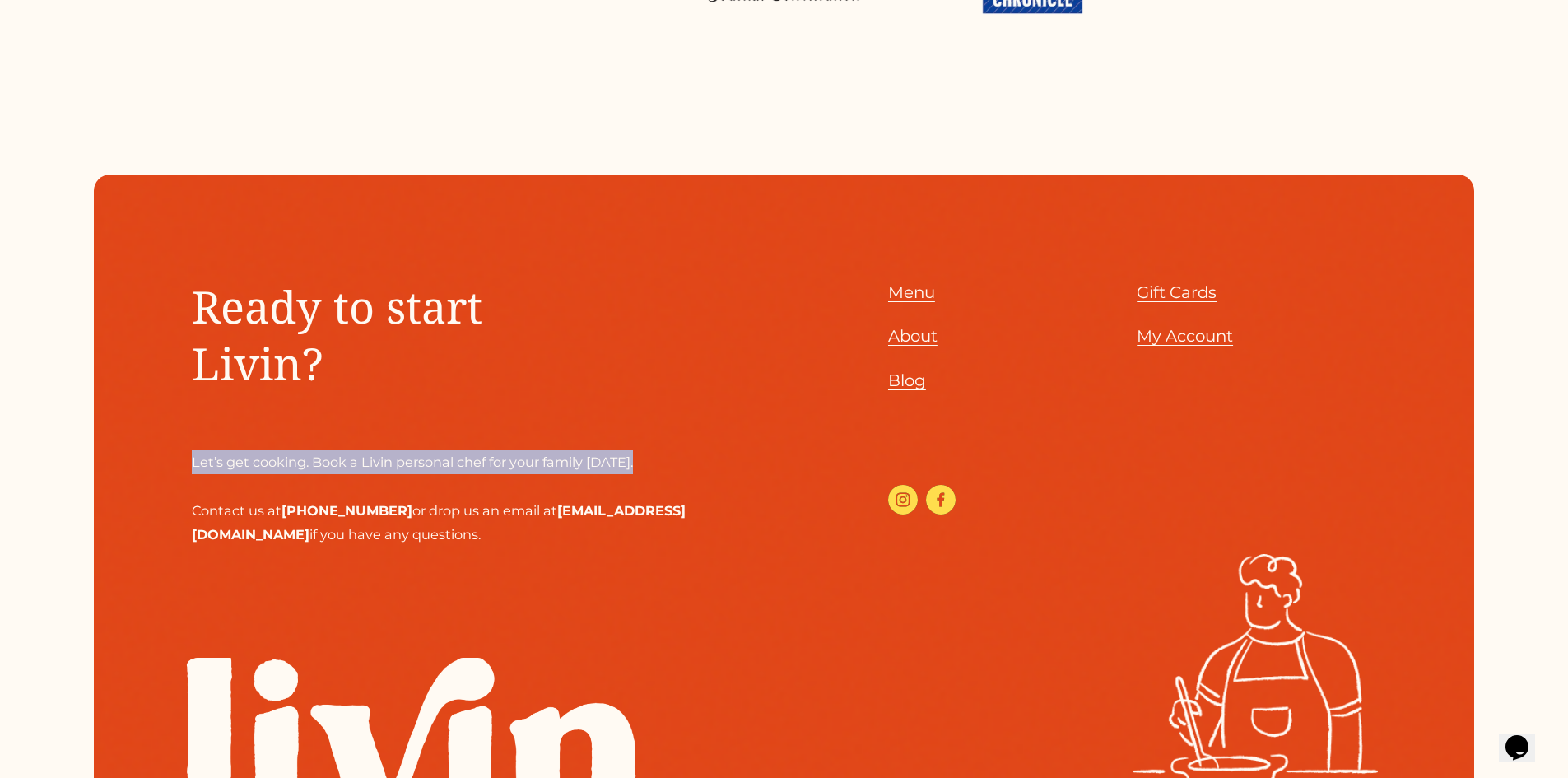
drag, startPoint x: 192, startPoint y: 477, endPoint x: 648, endPoint y: 480, distance: 456.0
click at [647, 482] on p "Let’s get cooking. Book a Livin personal chef for your family [DATE]. Contact u…" at bounding box center [486, 498] width 588 height 96
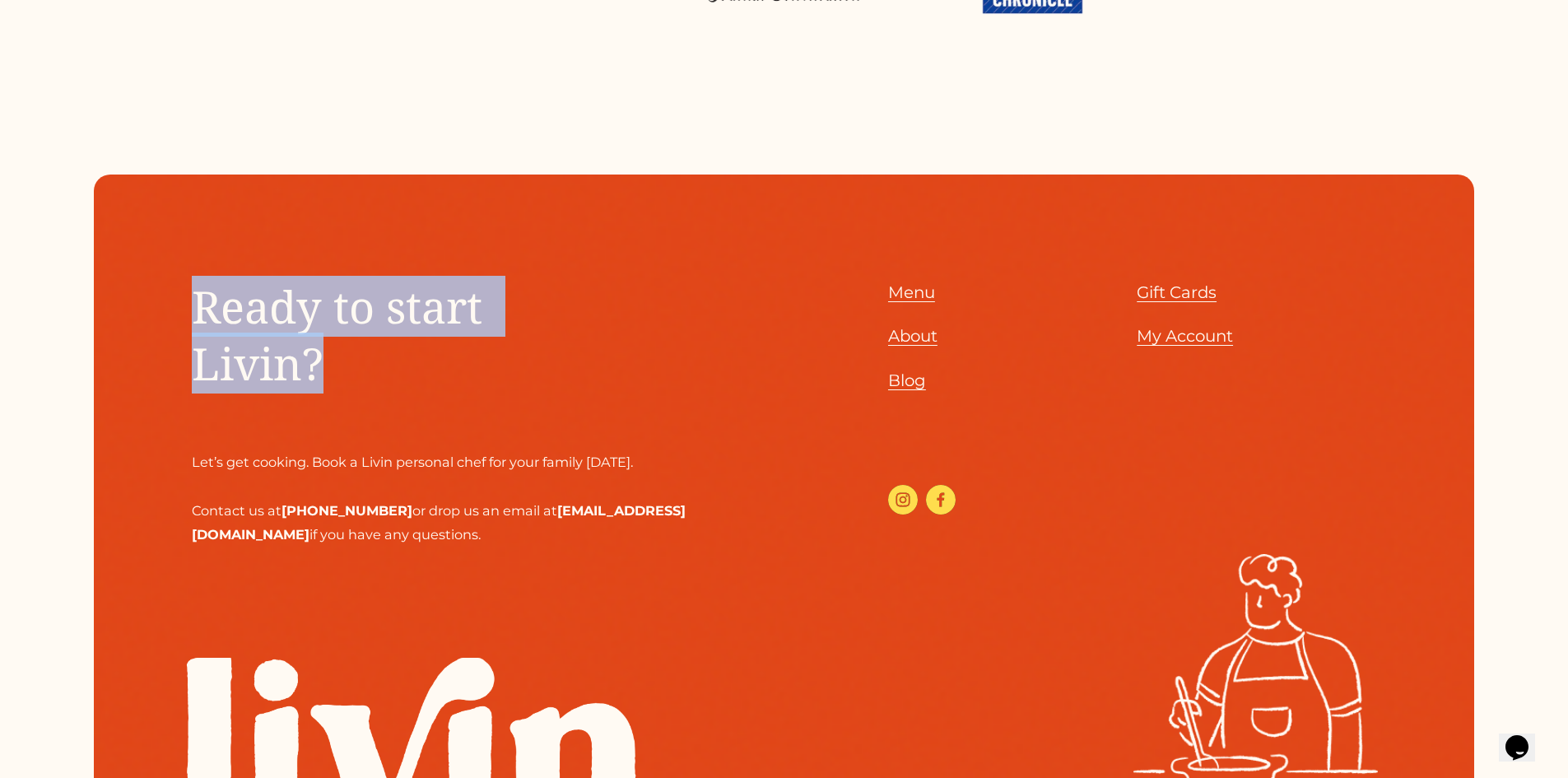
drag, startPoint x: 192, startPoint y: 315, endPoint x: 335, endPoint y: 408, distance: 170.6
click at [335, 408] on div "Ready to start Livin?" at bounding box center [361, 360] width 339 height 164
drag, startPoint x: 281, startPoint y: 548, endPoint x: 193, endPoint y: 526, distance: 90.7
click at [193, 526] on p "Let’s get cooking. Book a Livin personal chef for your family [DATE]. Contact u…" at bounding box center [486, 498] width 588 height 96
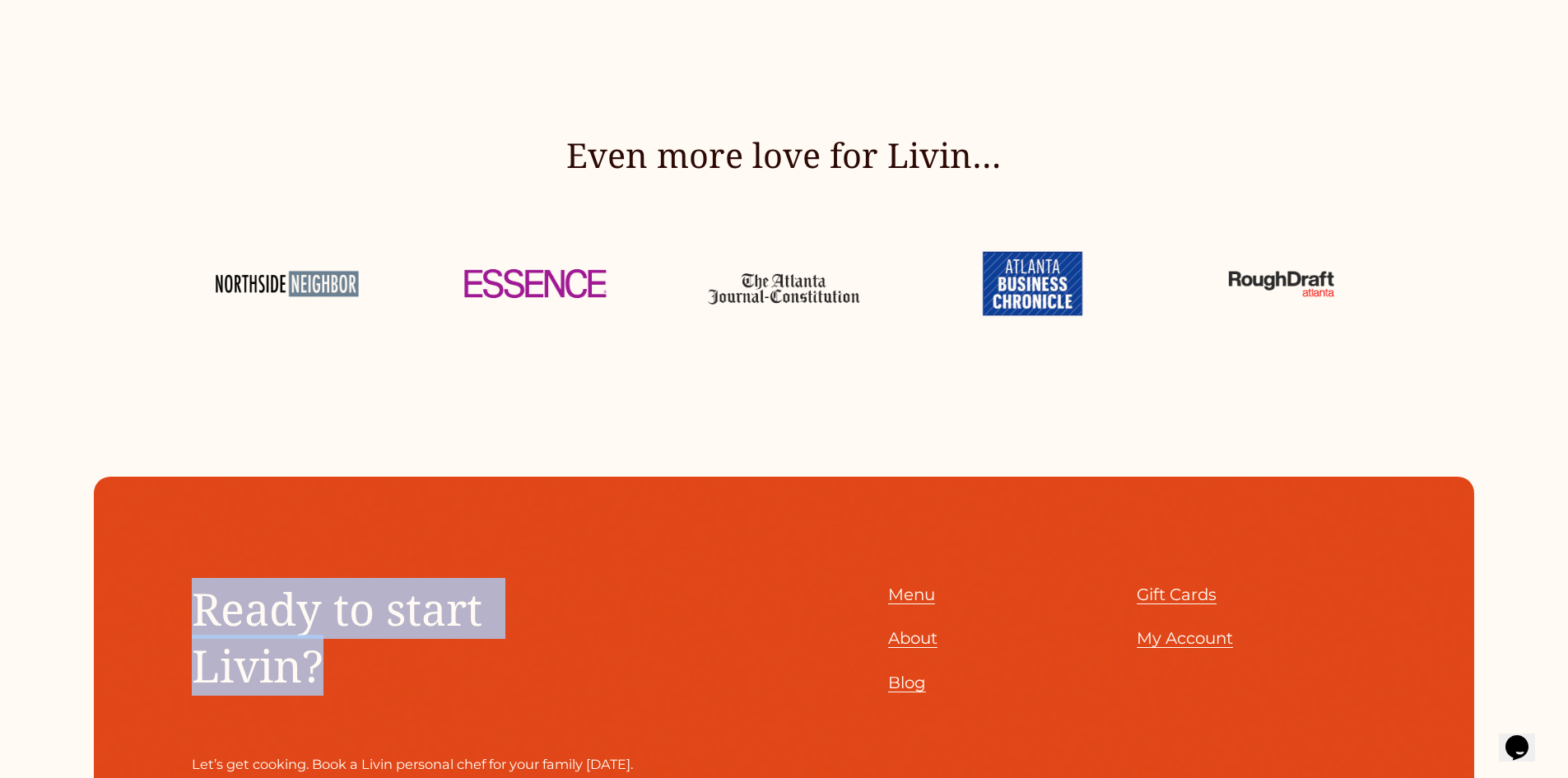
scroll to position [8199, 0]
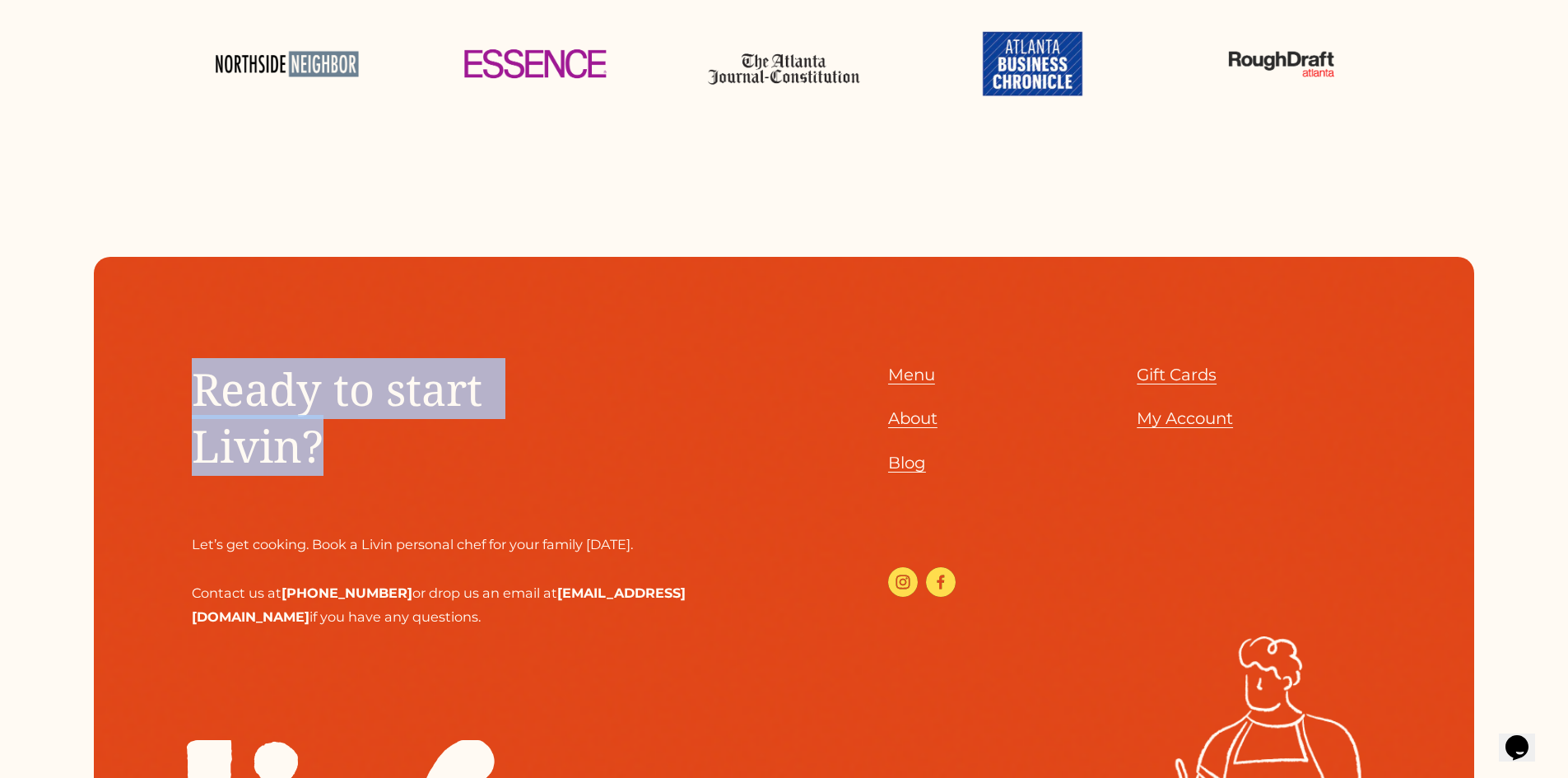
click at [1158, 429] on span "My Account" at bounding box center [1184, 419] width 96 height 20
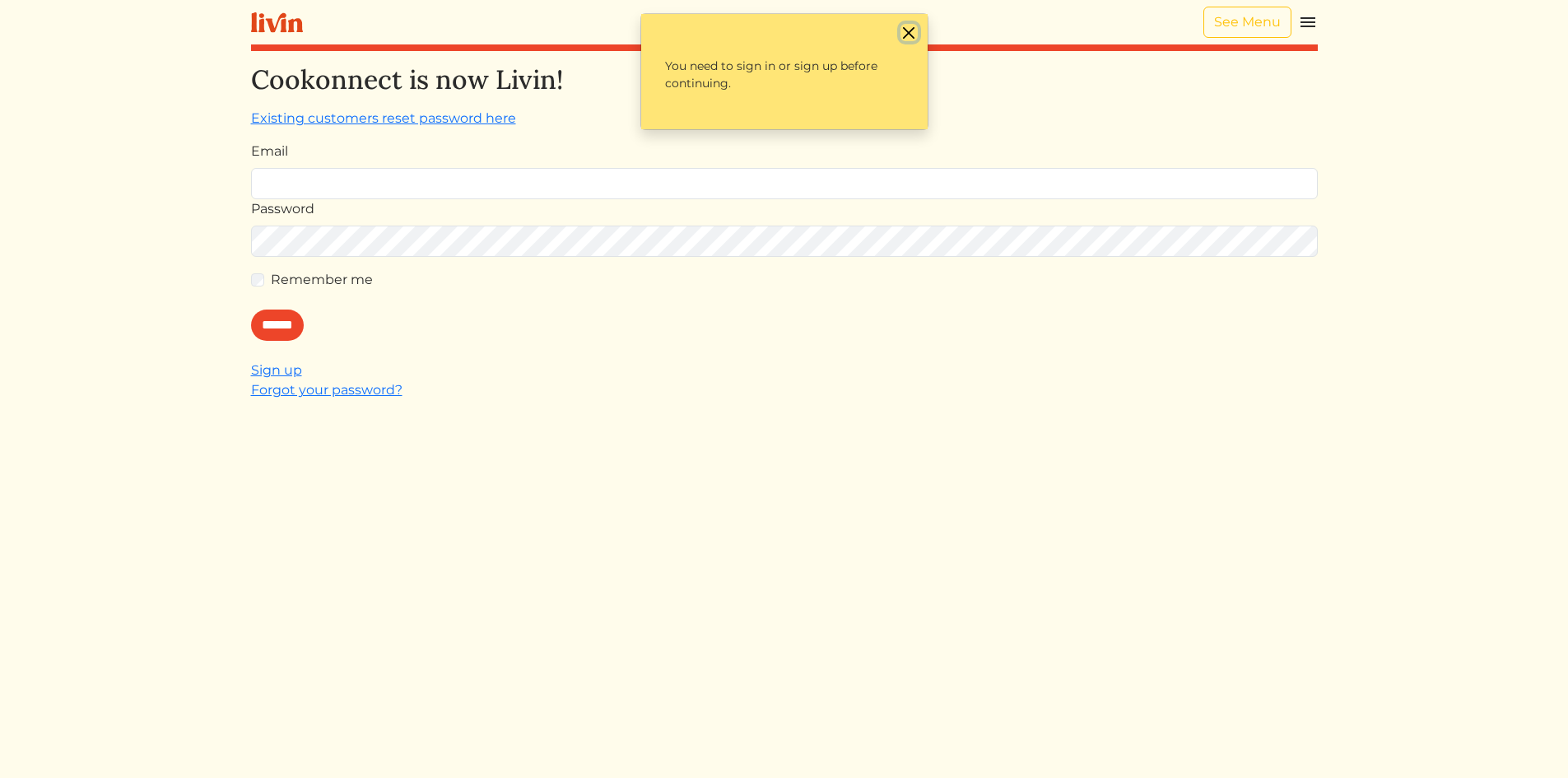
drag, startPoint x: 904, startPoint y: 32, endPoint x: 918, endPoint y: 29, distance: 14.3
click at [904, 31] on button "Close" at bounding box center [908, 32] width 17 height 17
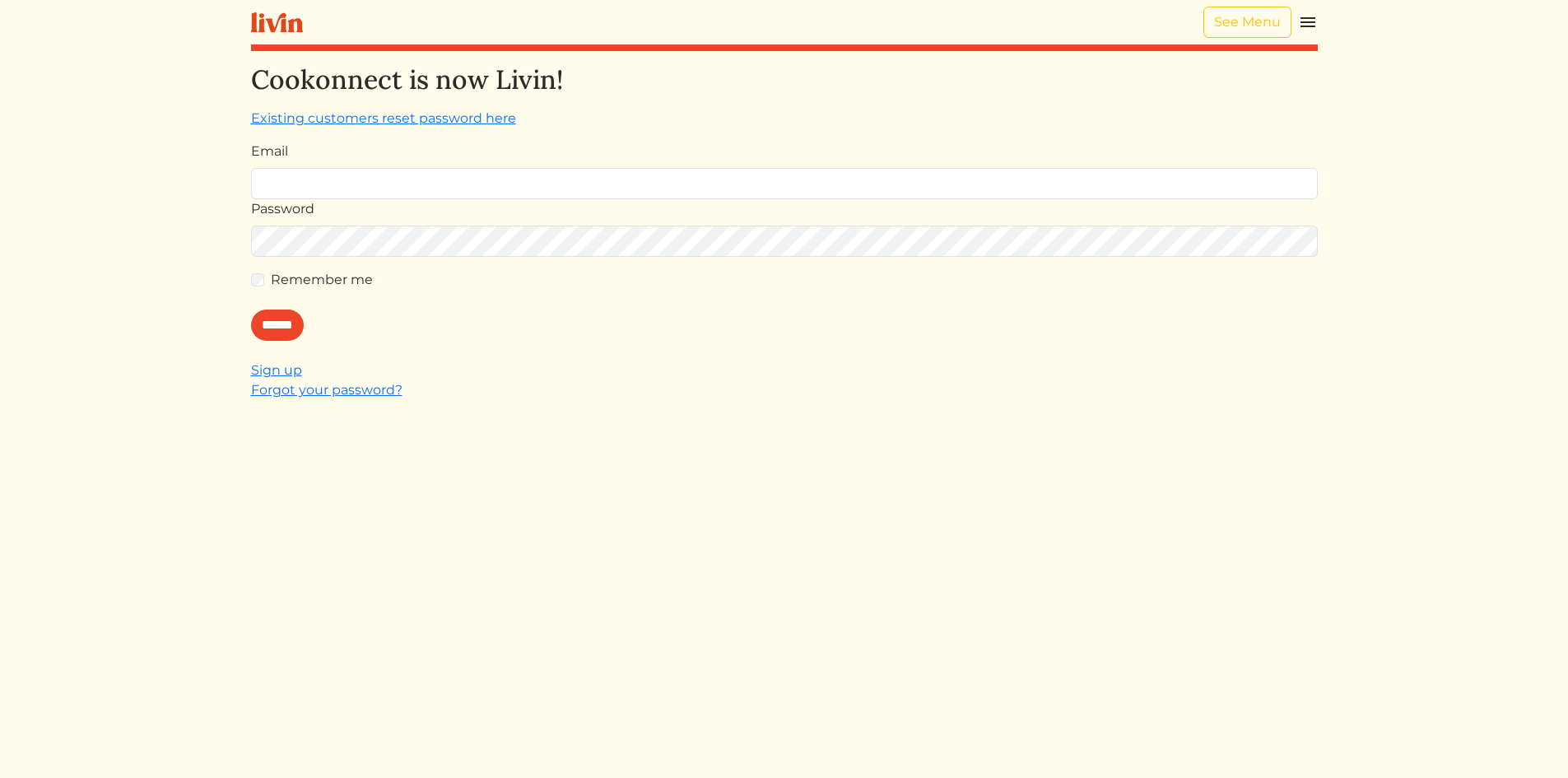
click at [1318, 21] on div "See Menu Log In Book a Chef Become a Chef Browse Menu Cookonnect is now Livin! …" at bounding box center [784, 389] width 1086 height 778
click at [1307, 22] on img at bounding box center [1308, 22] width 20 height 20
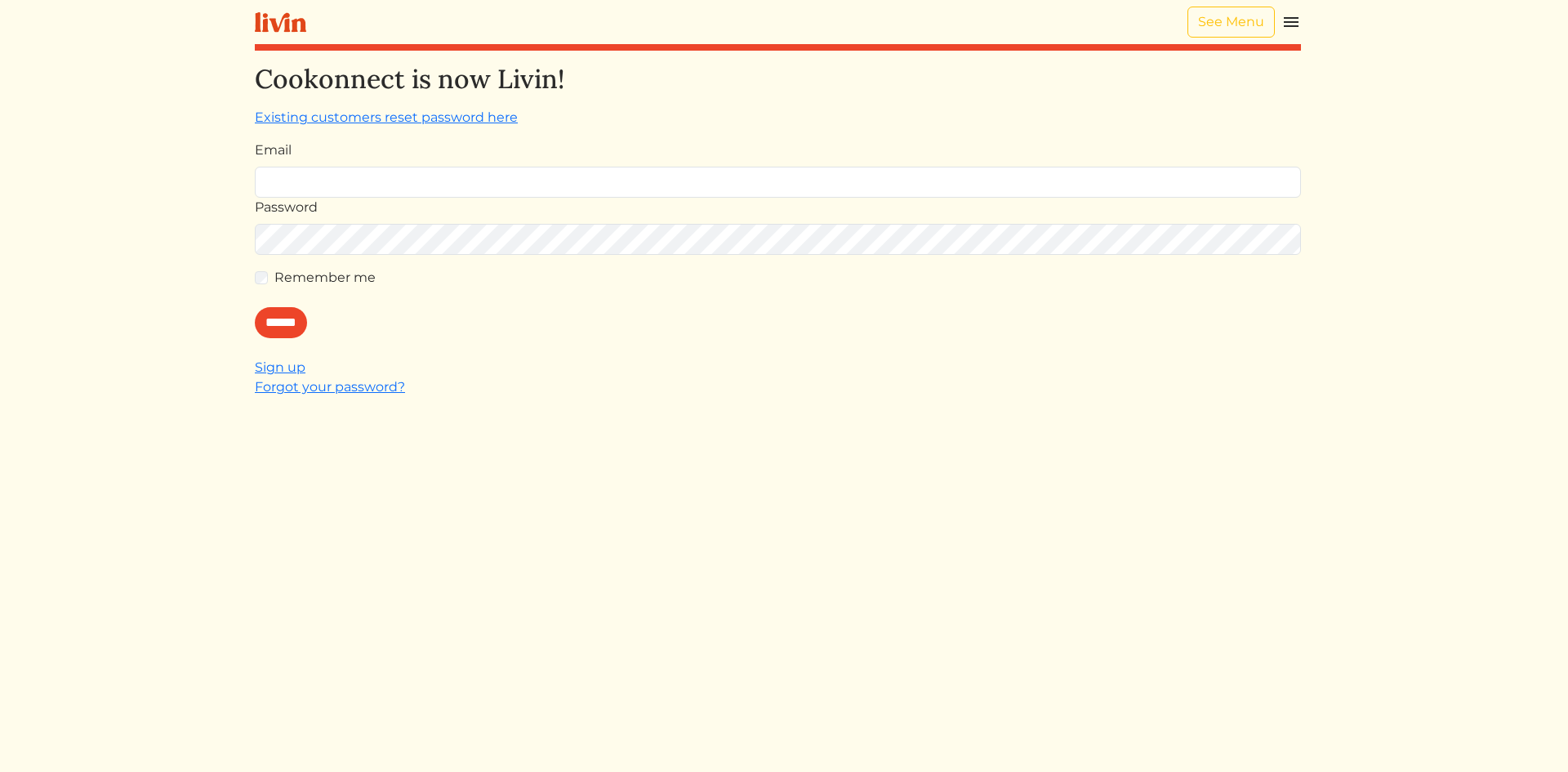
click at [1103, 148] on div at bounding box center [784, 386] width 1568 height 772
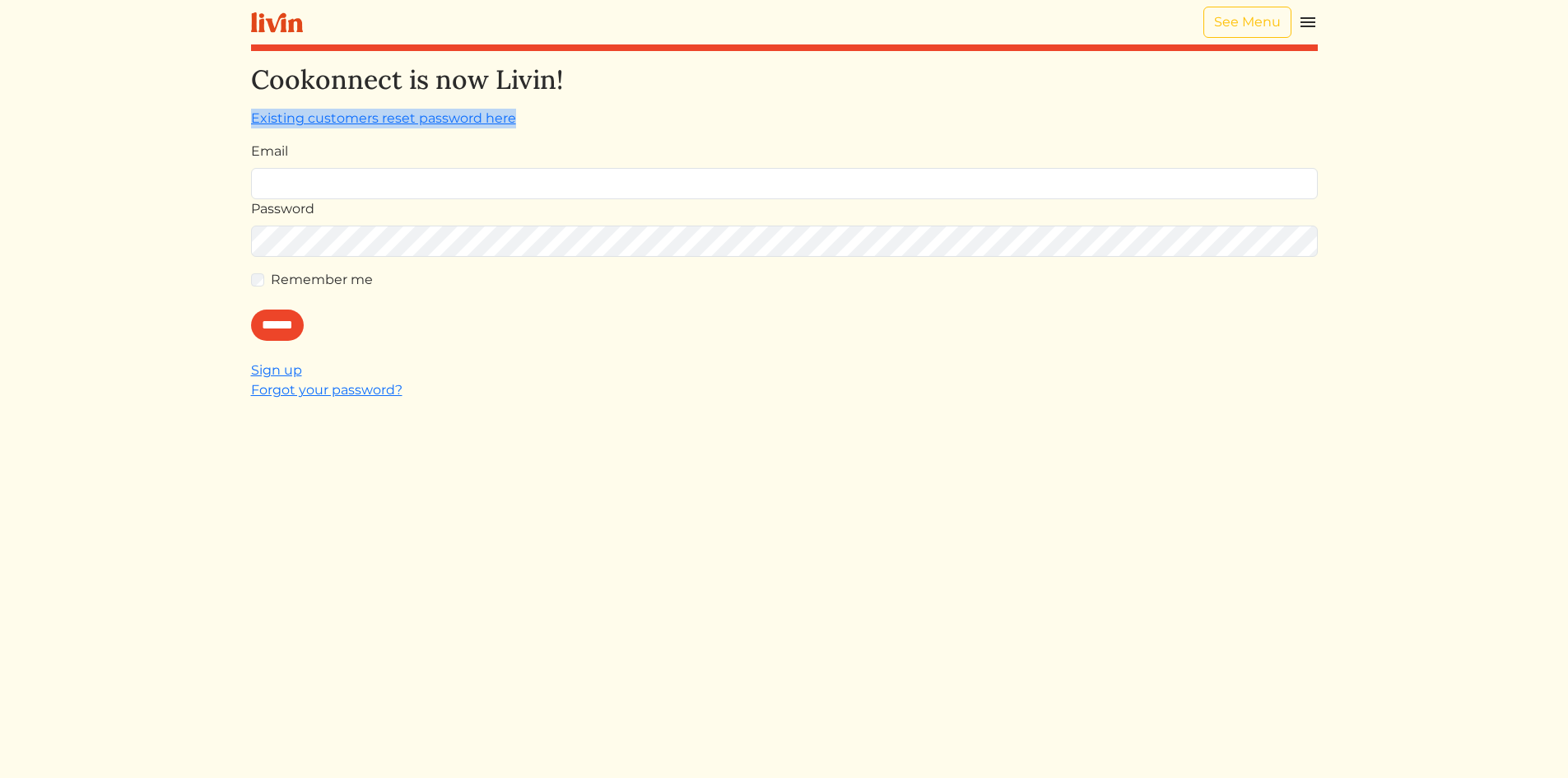
drag, startPoint x: 539, startPoint y: 123, endPoint x: 216, endPoint y: 121, distance: 323.0
click at [216, 121] on html "See Menu Log In Book a Chef Become a Chef Browse Menu Cookonnect is now Livin! …" at bounding box center [784, 389] width 1568 height 778
click at [563, 341] on div "Cookonnect is now Livin! Existing customers reset password here Email Password …" at bounding box center [784, 453] width 1066 height 778
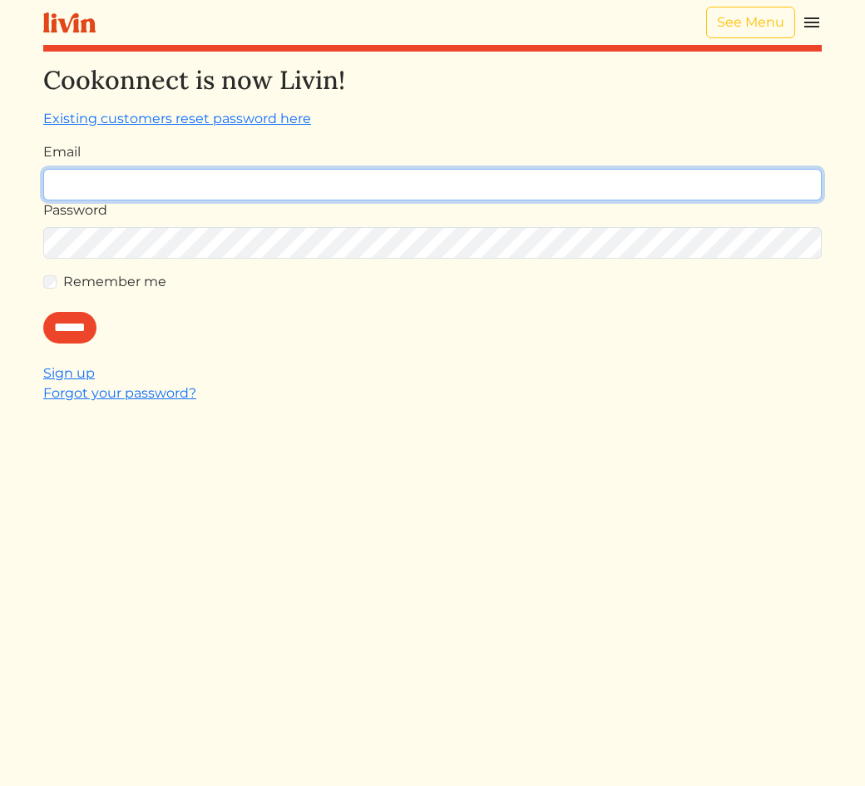
click at [123, 193] on input "Email" at bounding box center [432, 185] width 779 height 32
click at [461, 178] on input "Email" at bounding box center [432, 185] width 779 height 32
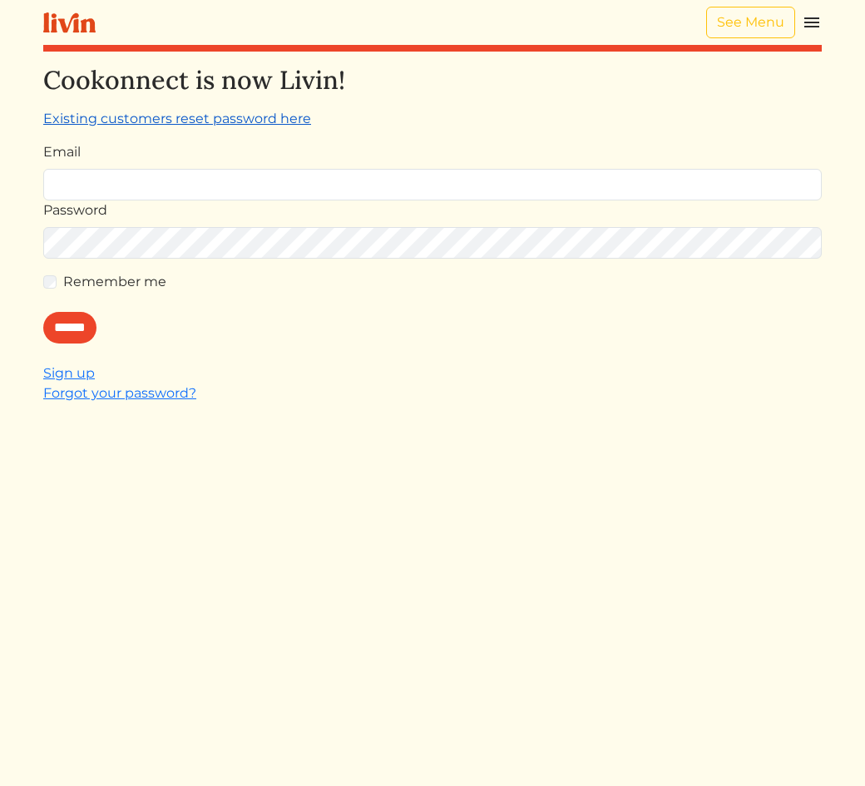
click at [219, 122] on link "Existing customers reset password here" at bounding box center [177, 119] width 268 height 16
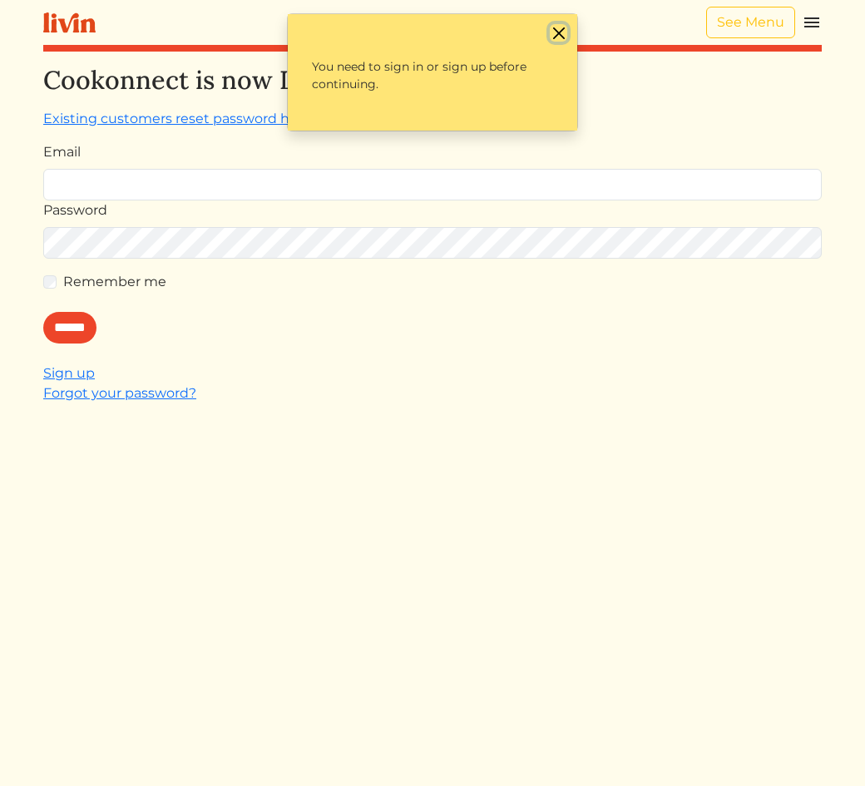
click at [556, 27] on button "Close" at bounding box center [558, 32] width 17 height 17
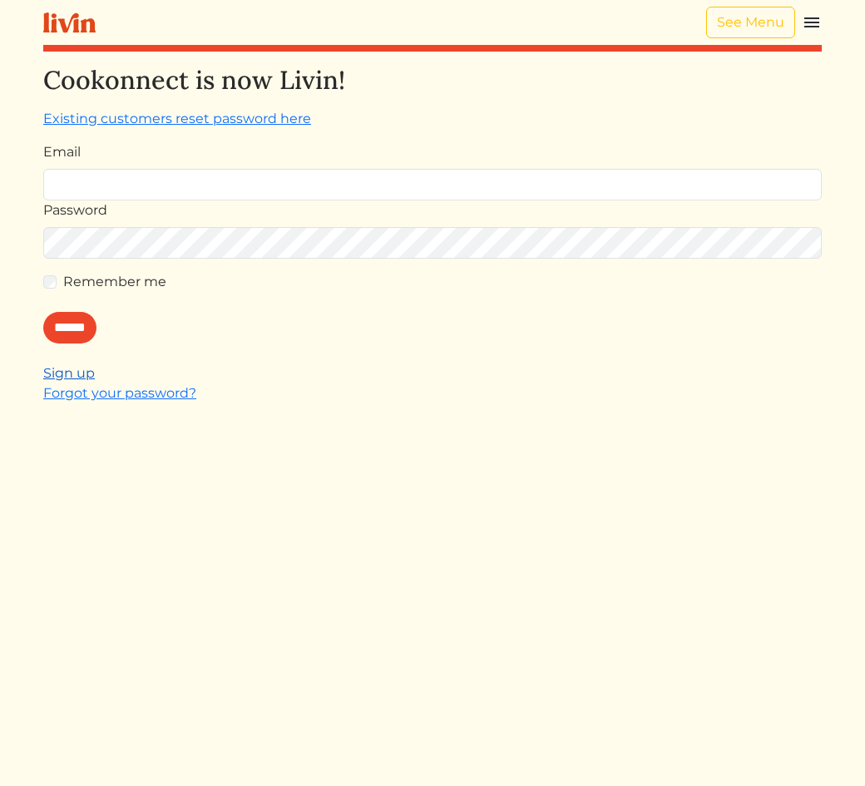
click at [84, 373] on link "Sign up" at bounding box center [69, 373] width 52 height 16
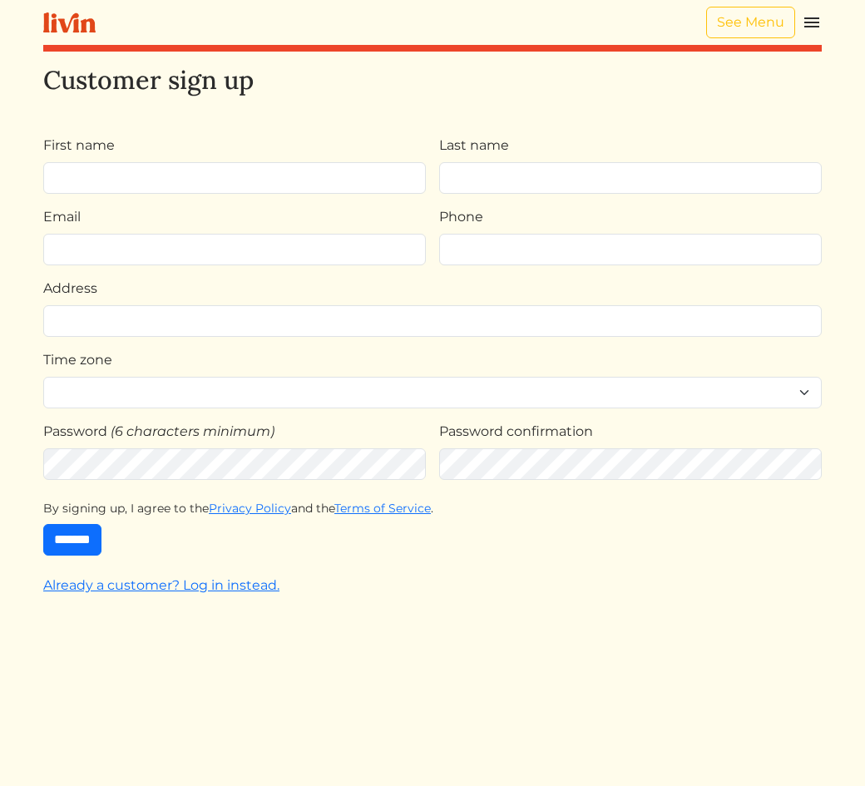
click at [346, 187] on input "First name" at bounding box center [234, 178] width 383 height 32
click at [467, 122] on div "**********" at bounding box center [432, 458] width 779 height 786
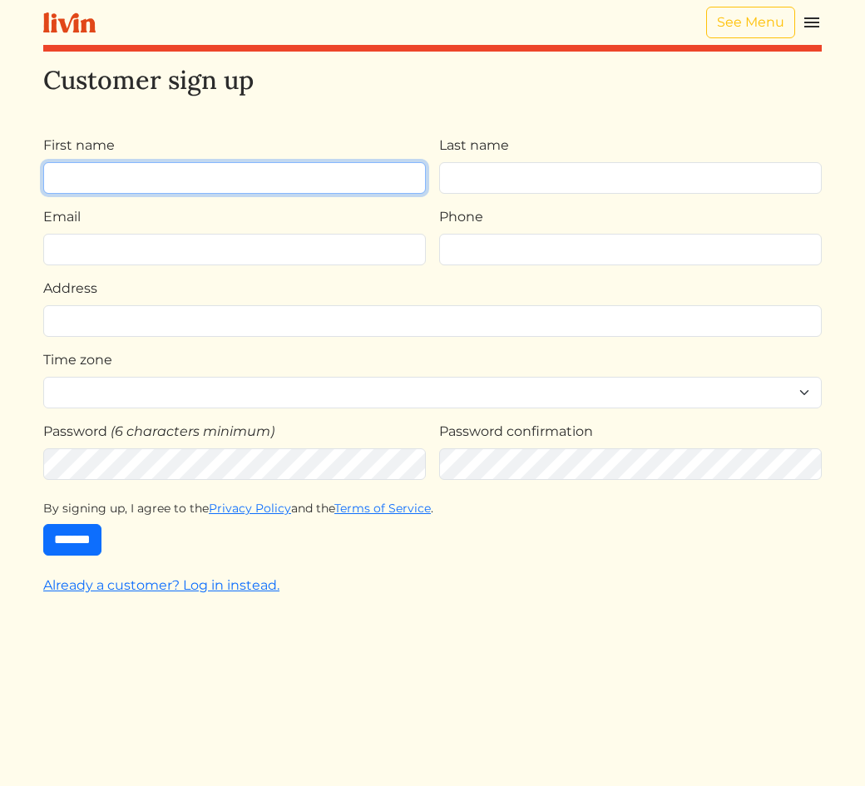
click at [124, 169] on input "First name" at bounding box center [234, 178] width 383 height 32
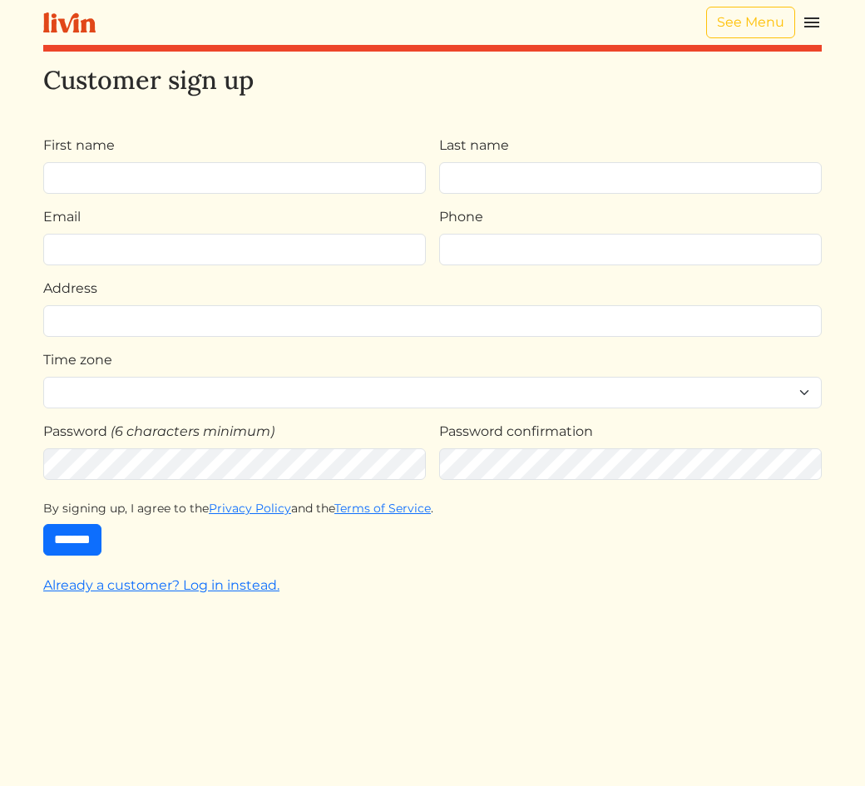
drag, startPoint x: 126, startPoint y: 86, endPoint x: 110, endPoint y: 85, distance: 15.8
click at [126, 86] on h2 "Customer sign up" at bounding box center [432, 80] width 779 height 31
drag, startPoint x: 47, startPoint y: 87, endPoint x: 294, endPoint y: 83, distance: 246.2
click at [294, 83] on h2 "Customer sign up" at bounding box center [432, 80] width 779 height 31
drag, startPoint x: 47, startPoint y: 142, endPoint x: 168, endPoint y: 148, distance: 121.6
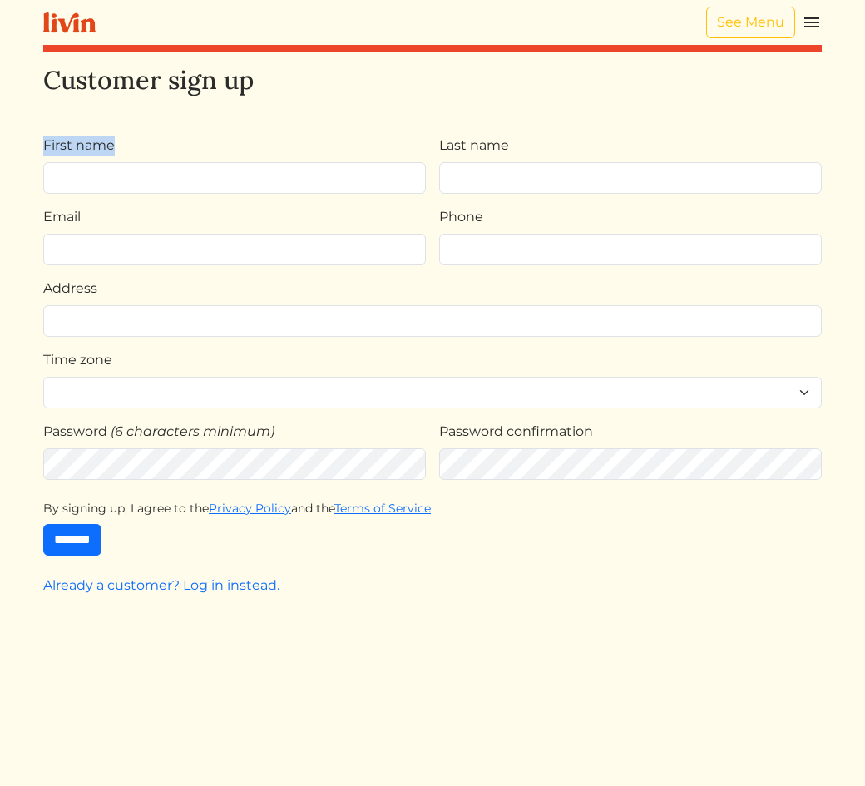
click at [168, 148] on div "**********" at bounding box center [432, 393] width 799 height 786
drag, startPoint x: 60, startPoint y: 216, endPoint x: 172, endPoint y: 219, distance: 112.3
click at [172, 219] on div "Email" at bounding box center [234, 236] width 383 height 58
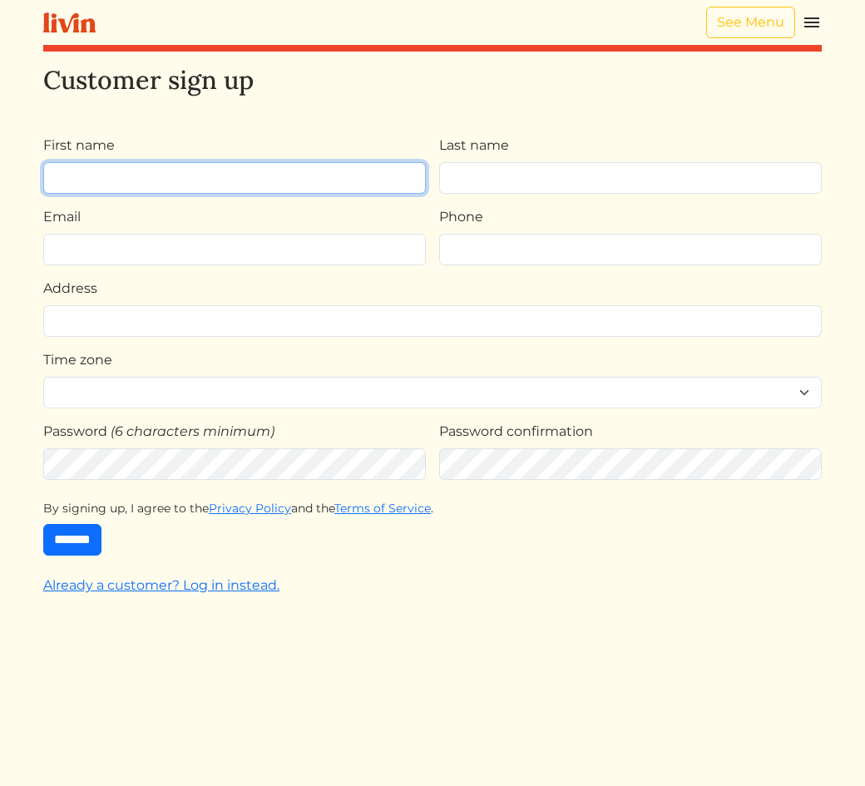
click at [77, 192] on input "First name" at bounding box center [234, 178] width 383 height 32
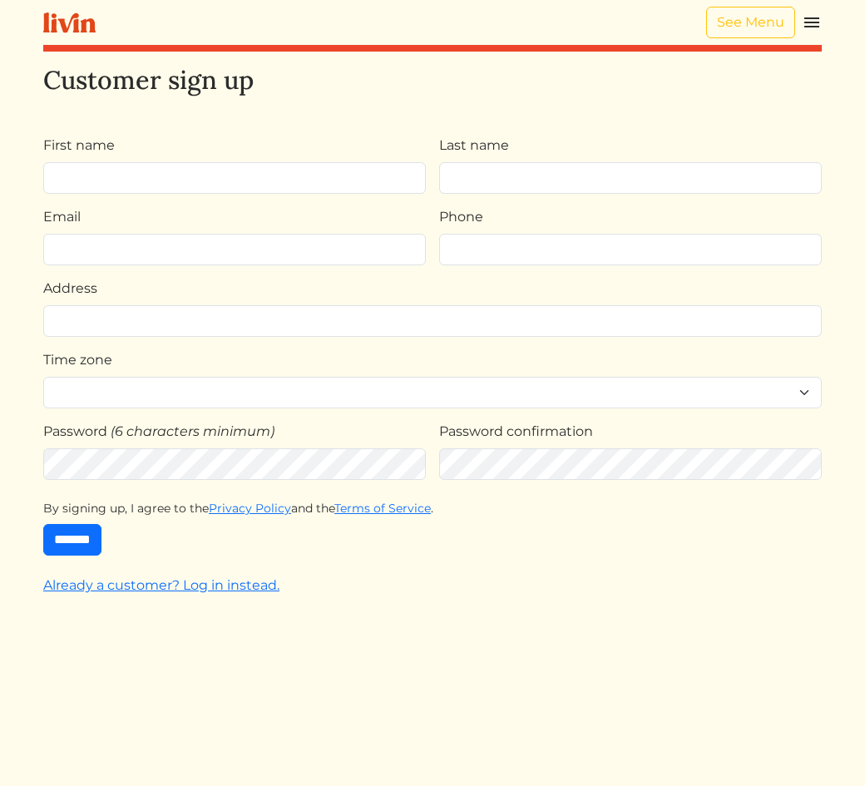
click at [200, 146] on div "First name" at bounding box center [234, 165] width 383 height 58
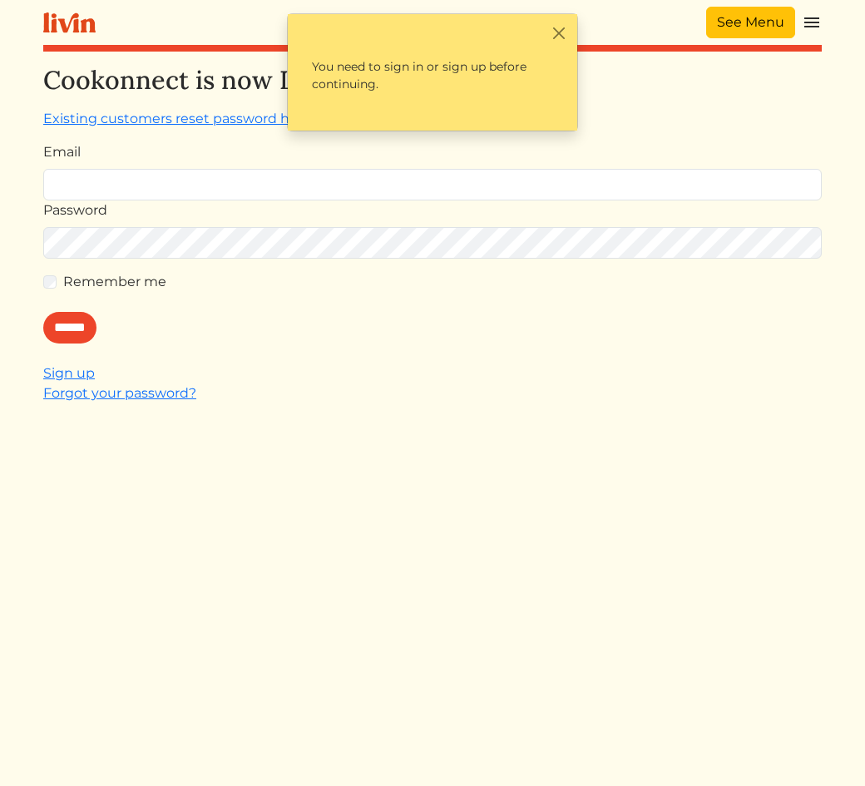
click at [749, 23] on link "See Menu" at bounding box center [750, 23] width 89 height 32
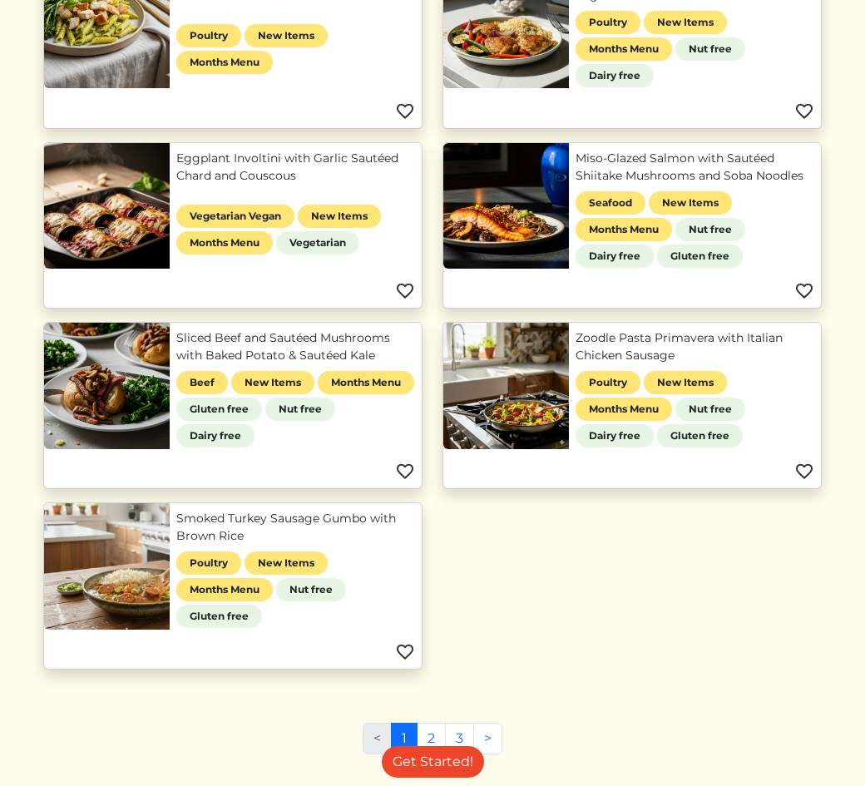
scroll to position [690, 0]
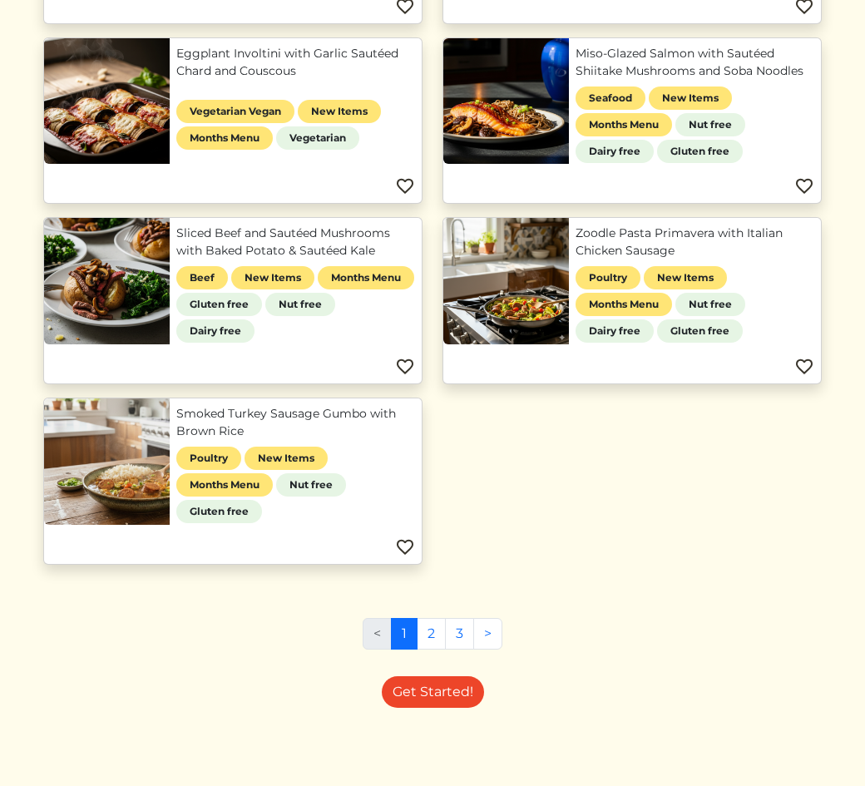
click at [431, 651] on nav "< 1 2 3 >" at bounding box center [433, 640] width 140 height 45
click at [433, 640] on link "2" at bounding box center [431, 634] width 29 height 32
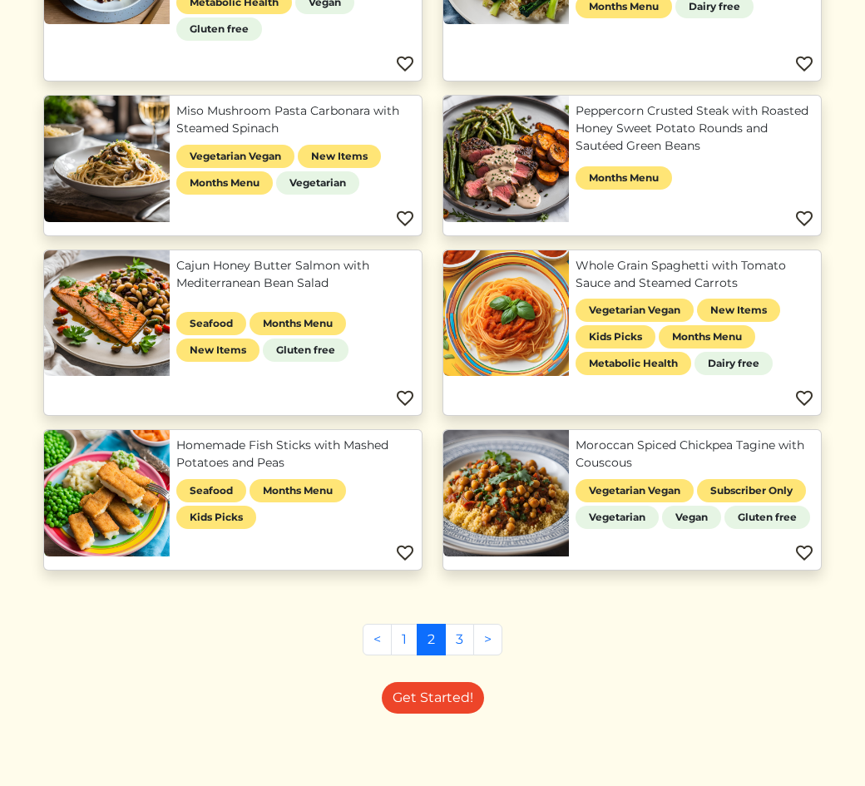
scroll to position [972, 0]
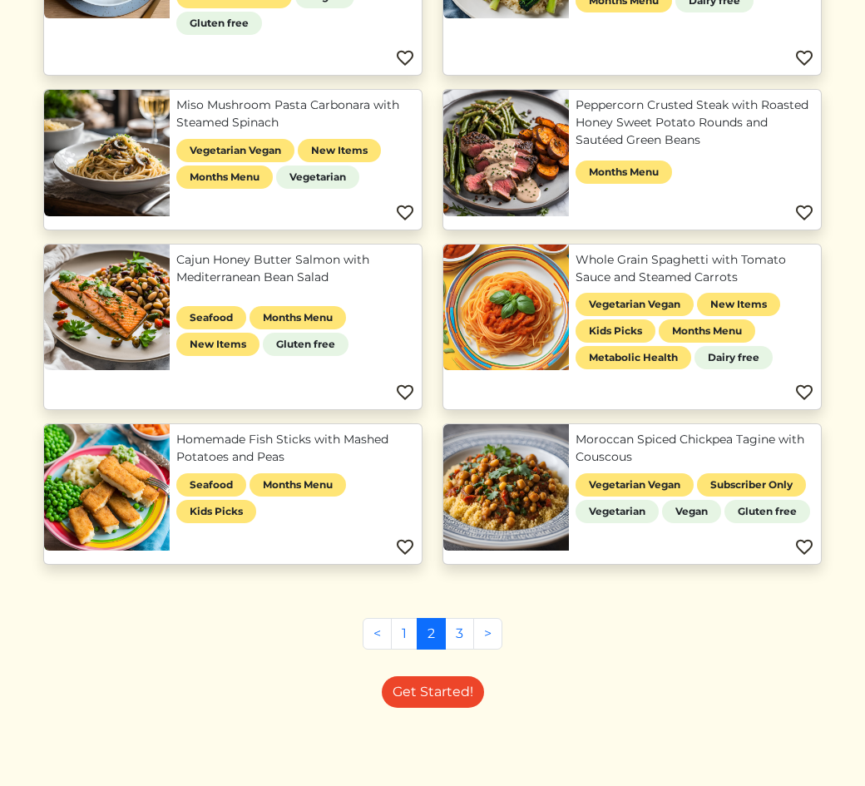
click at [576, 466] on link "Moroccan Spiced Chickpea Tagine with Couscous" at bounding box center [695, 448] width 239 height 35
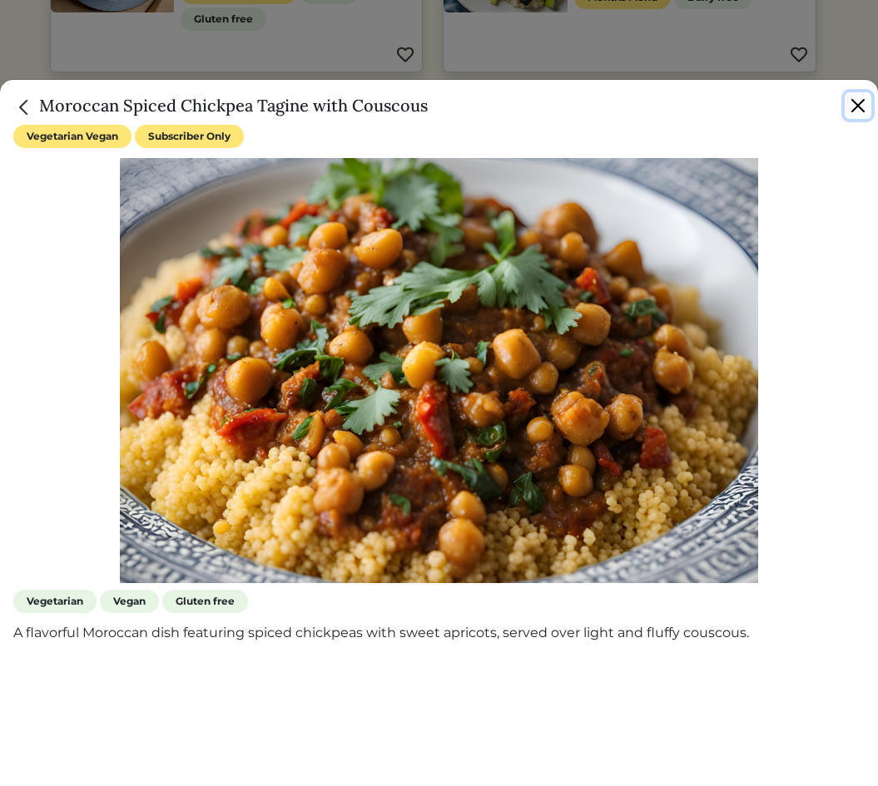
click at [851, 109] on button "Close" at bounding box center [857, 105] width 27 height 27
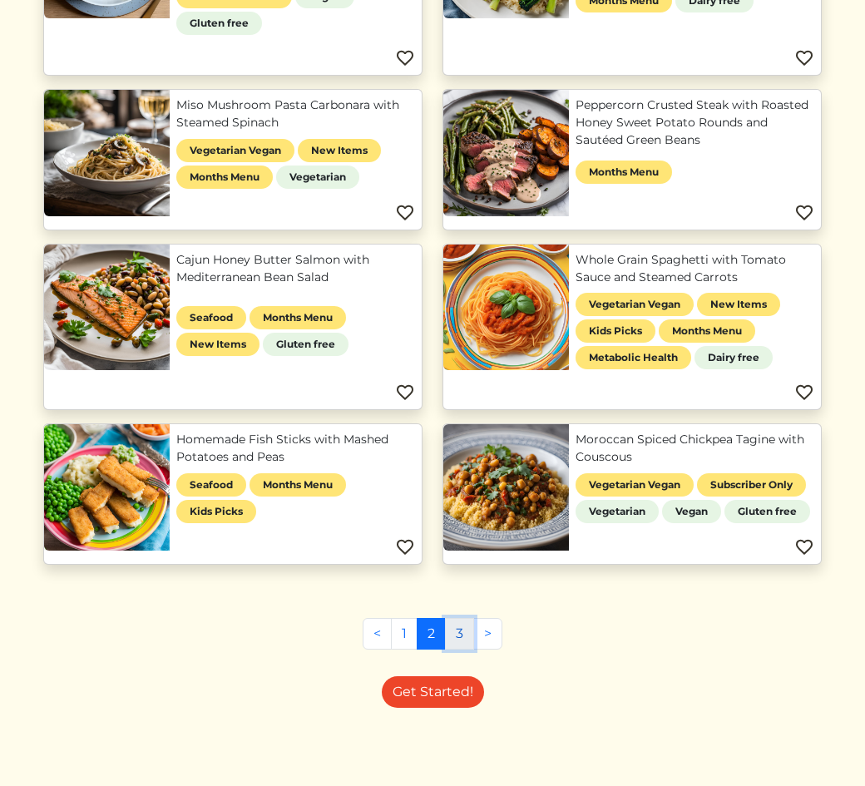
click at [468, 641] on link "3" at bounding box center [459, 634] width 29 height 32
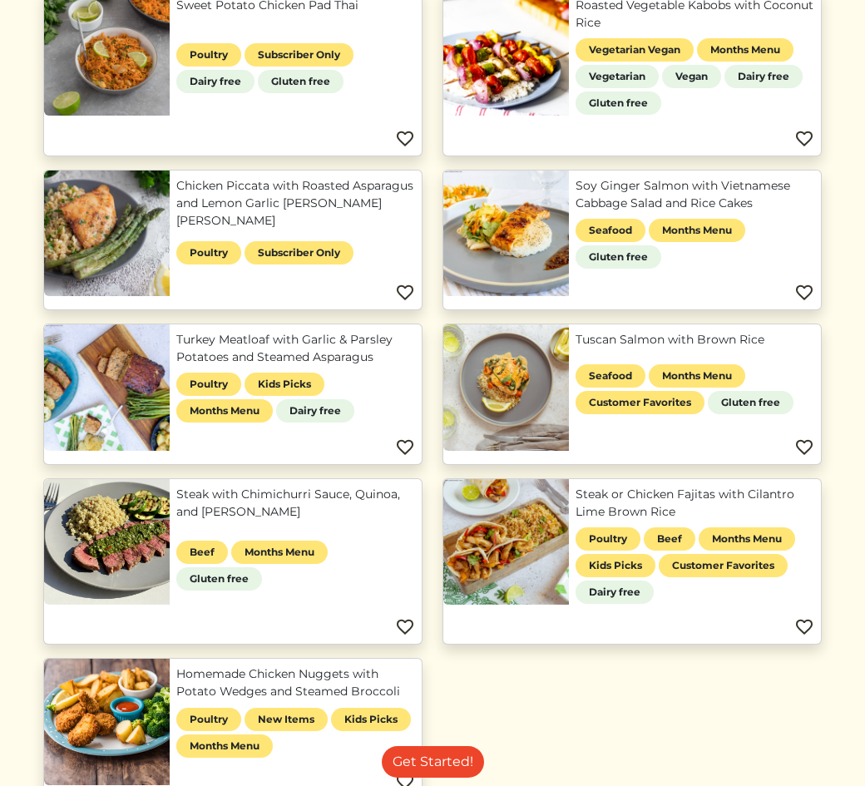
scroll to position [499, 0]
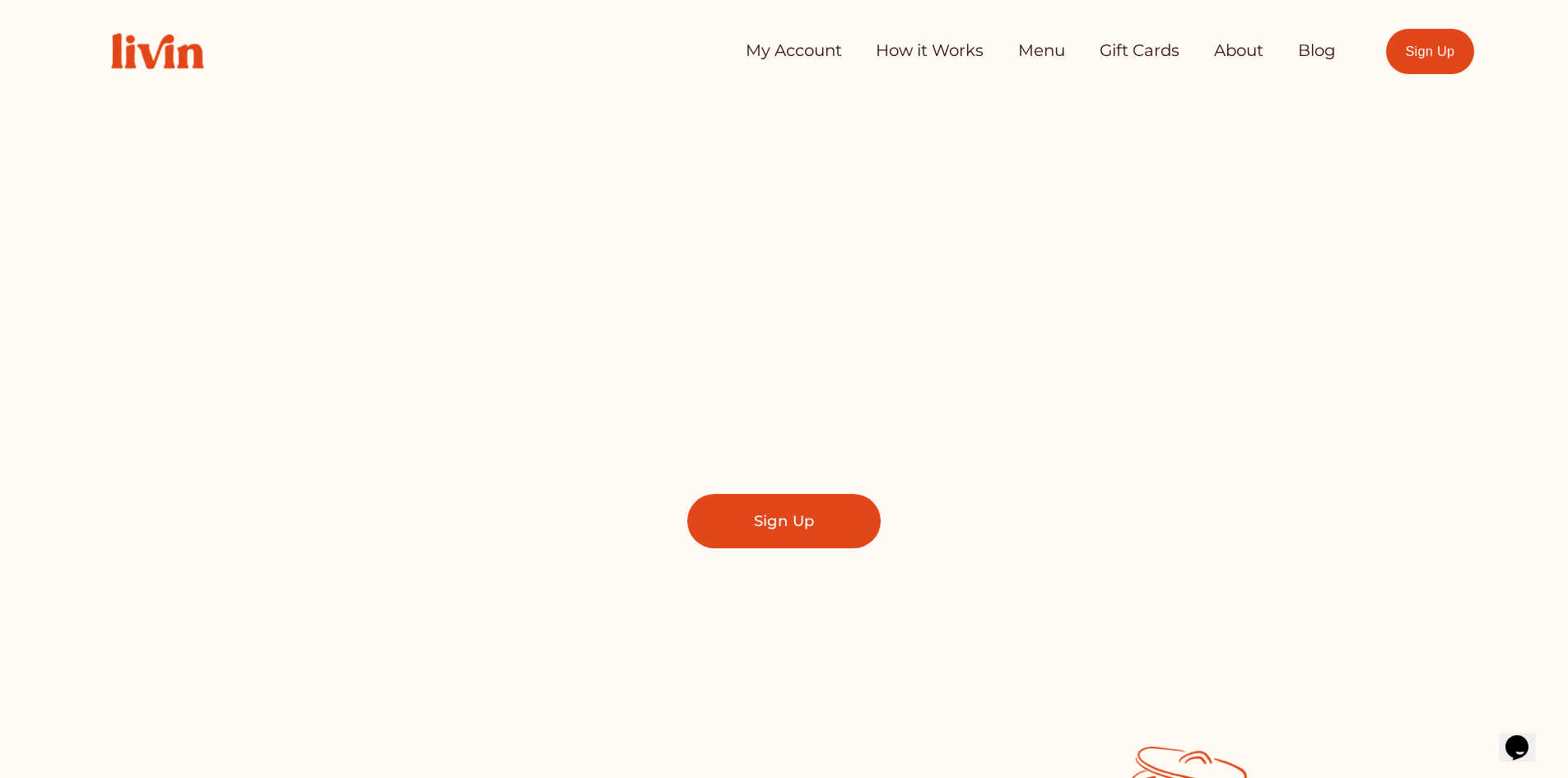
click at [1406, 467] on div "Take Back Your Evenings Find a local chef who prepares customized, healthy meal…" at bounding box center [784, 376] width 1379 height 341
